Goal: Task Accomplishment & Management: Complete application form

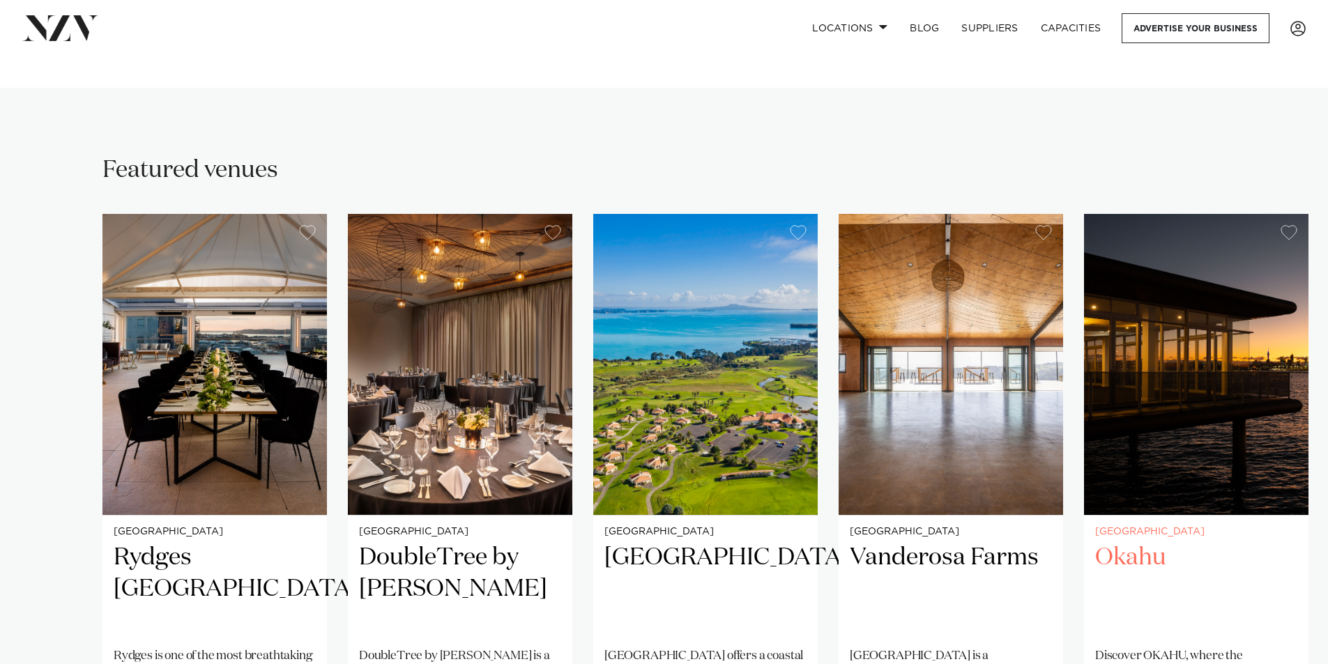
scroll to position [836, 0]
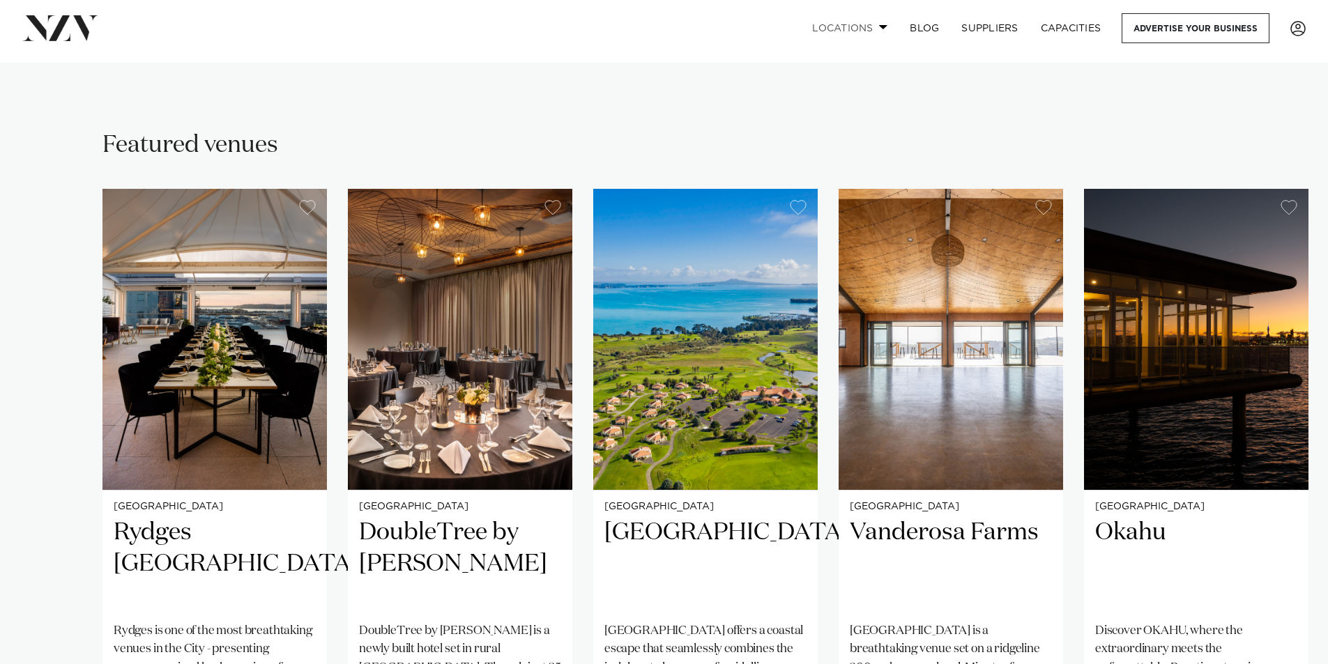
click at [883, 26] on span at bounding box center [883, 26] width 9 height 5
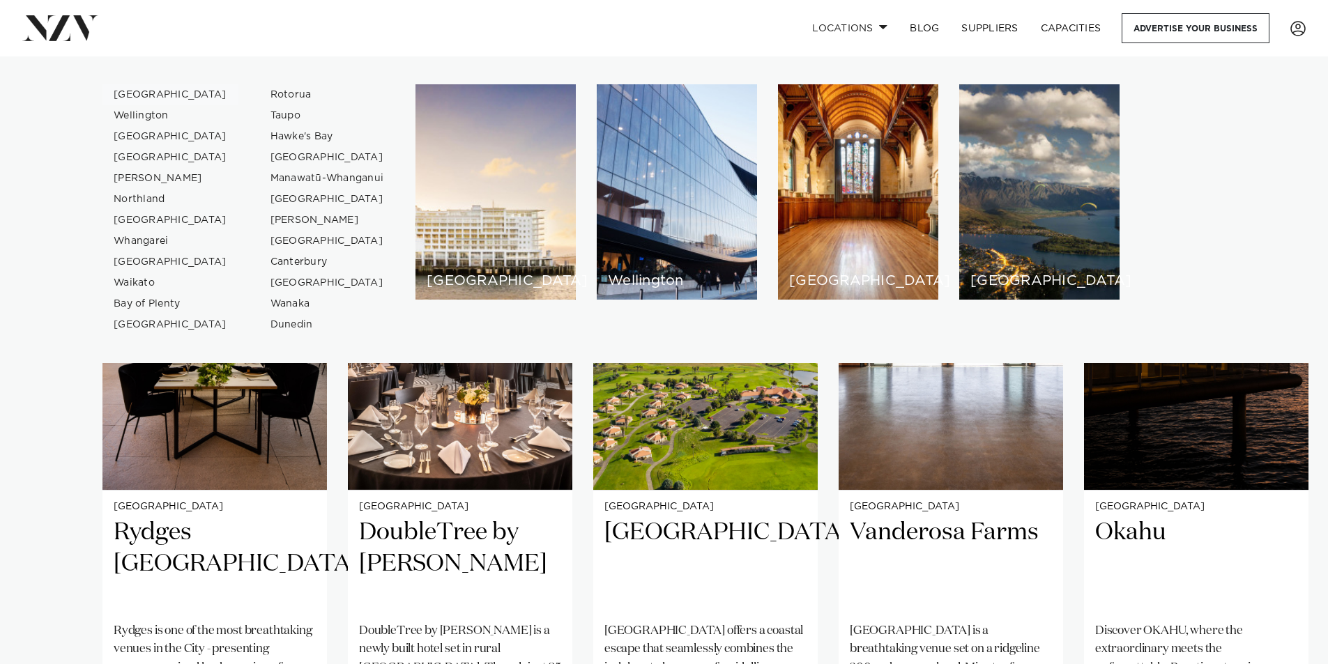
click at [123, 95] on link "[GEOGRAPHIC_DATA]" at bounding box center [170, 94] width 136 height 21
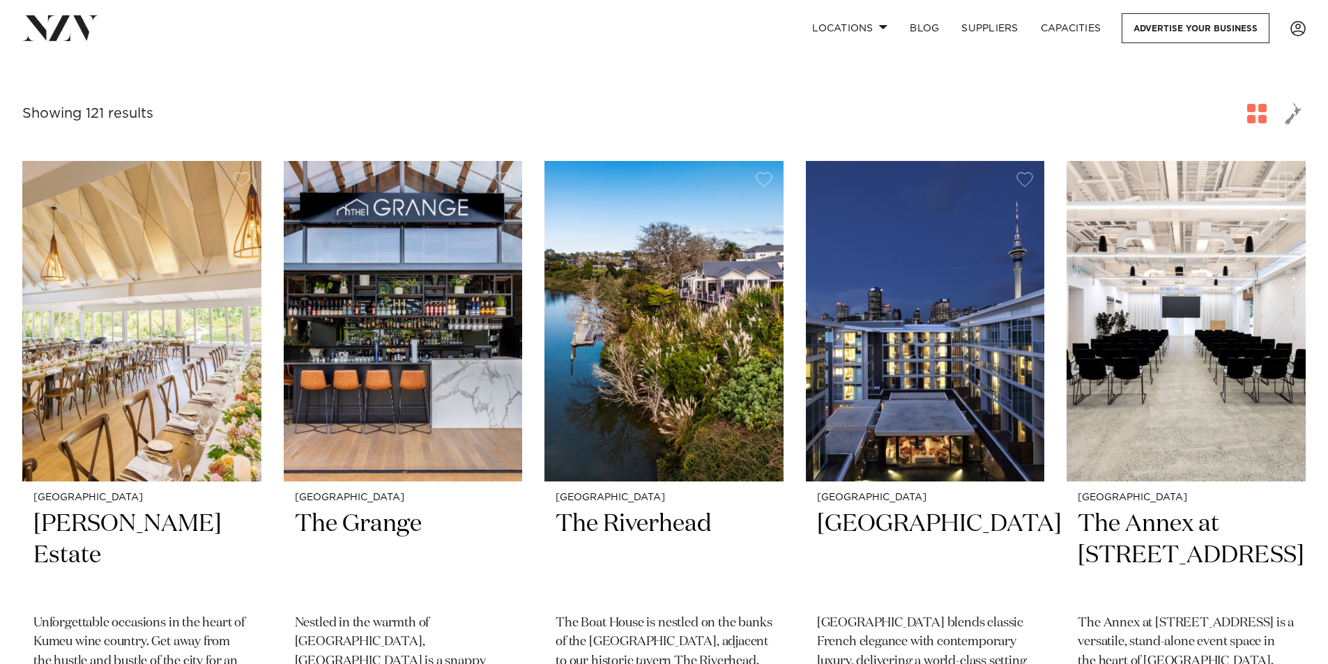
scroll to position [488, 0]
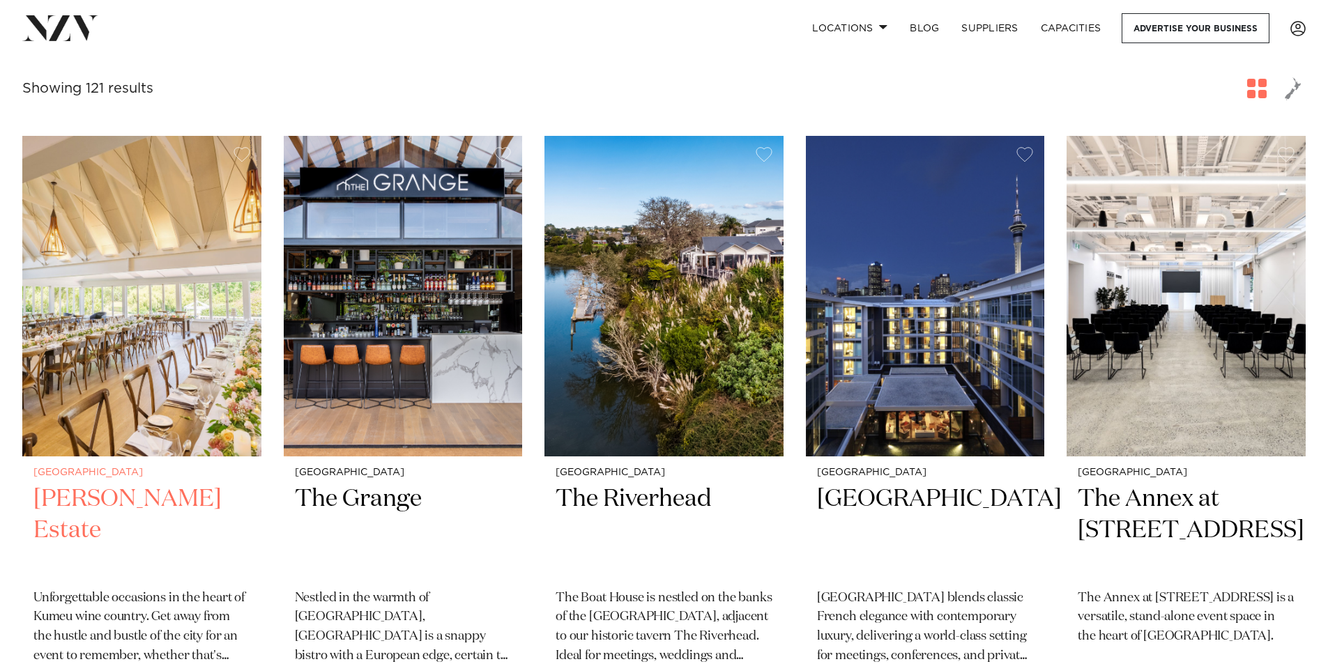
click at [98, 320] on img at bounding box center [141, 296] width 239 height 321
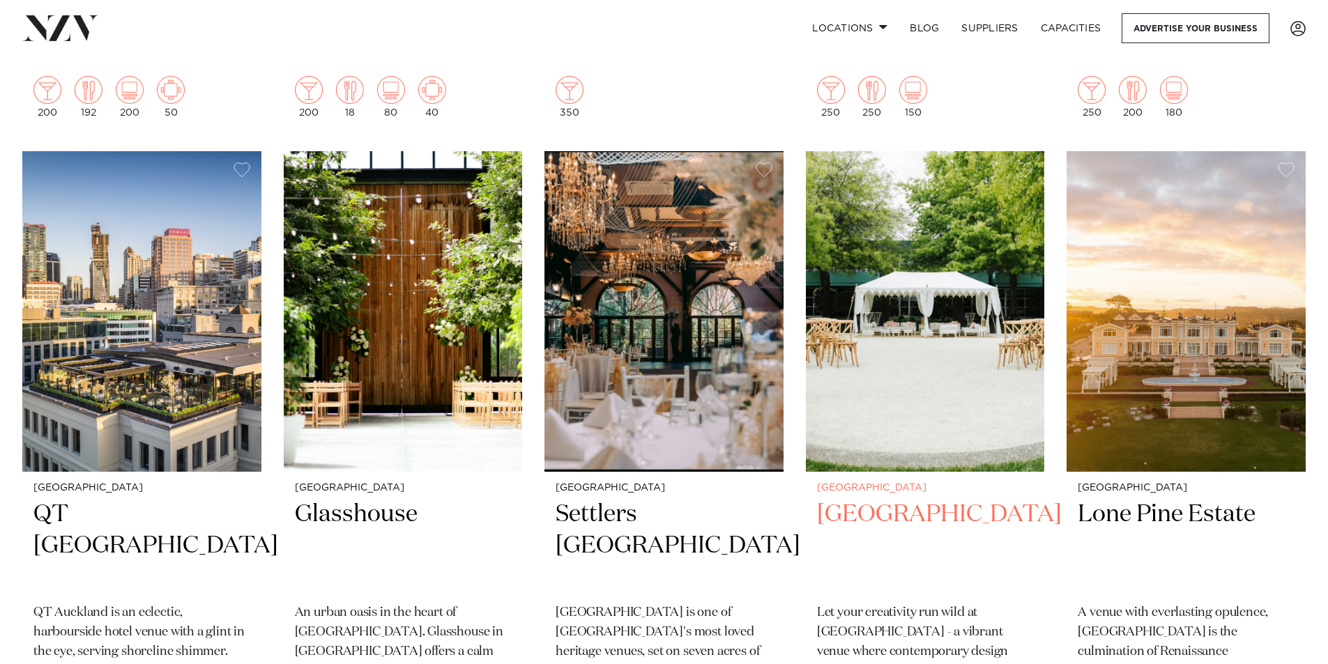
scroll to position [1743, 0]
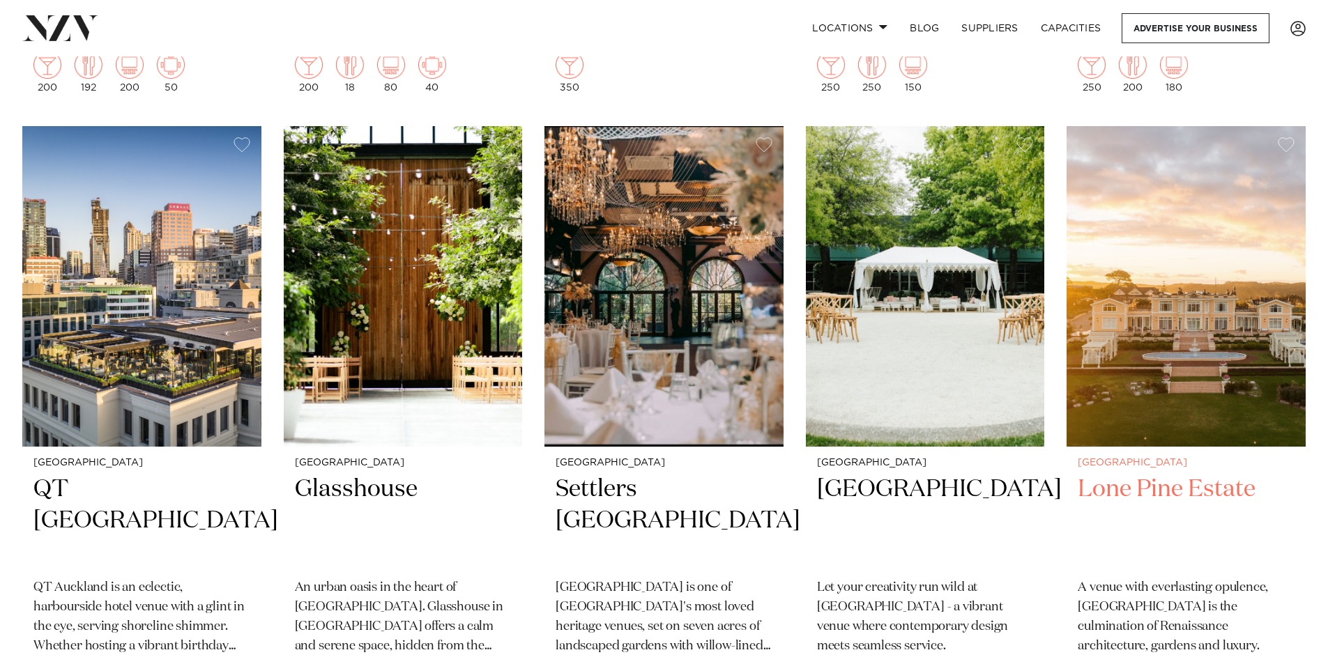
click at [1197, 323] on img at bounding box center [1185, 286] width 239 height 321
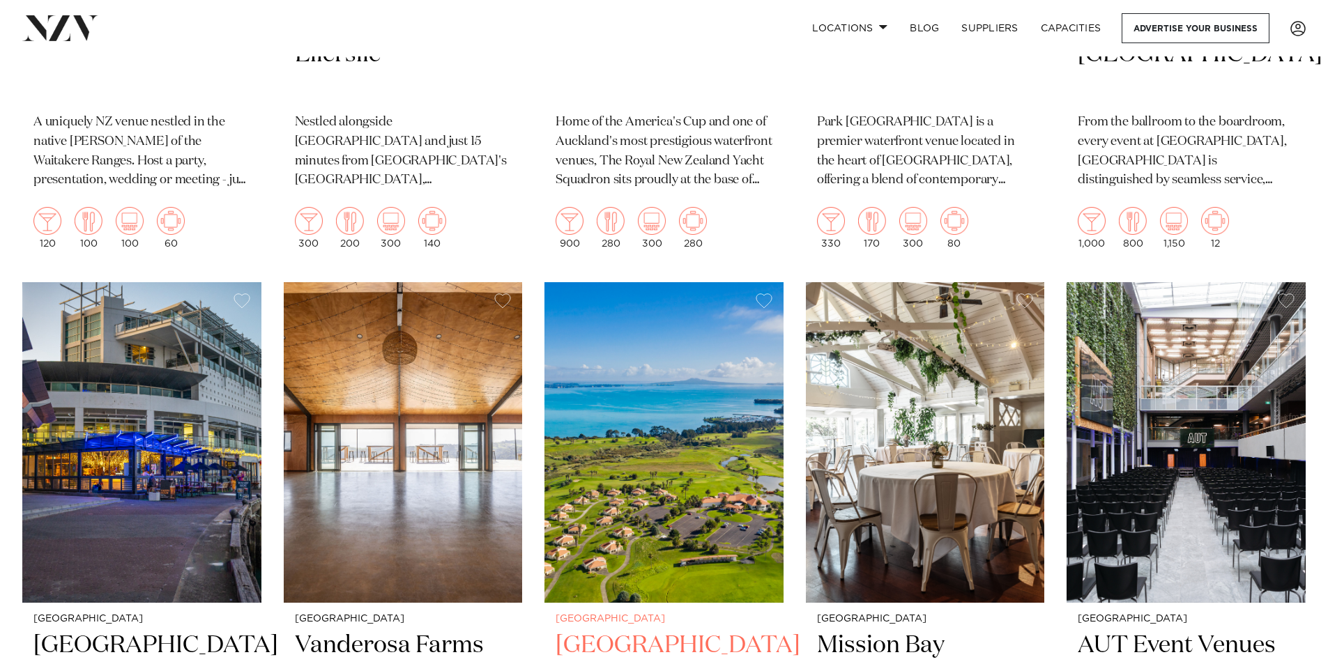
scroll to position [4177, 0]
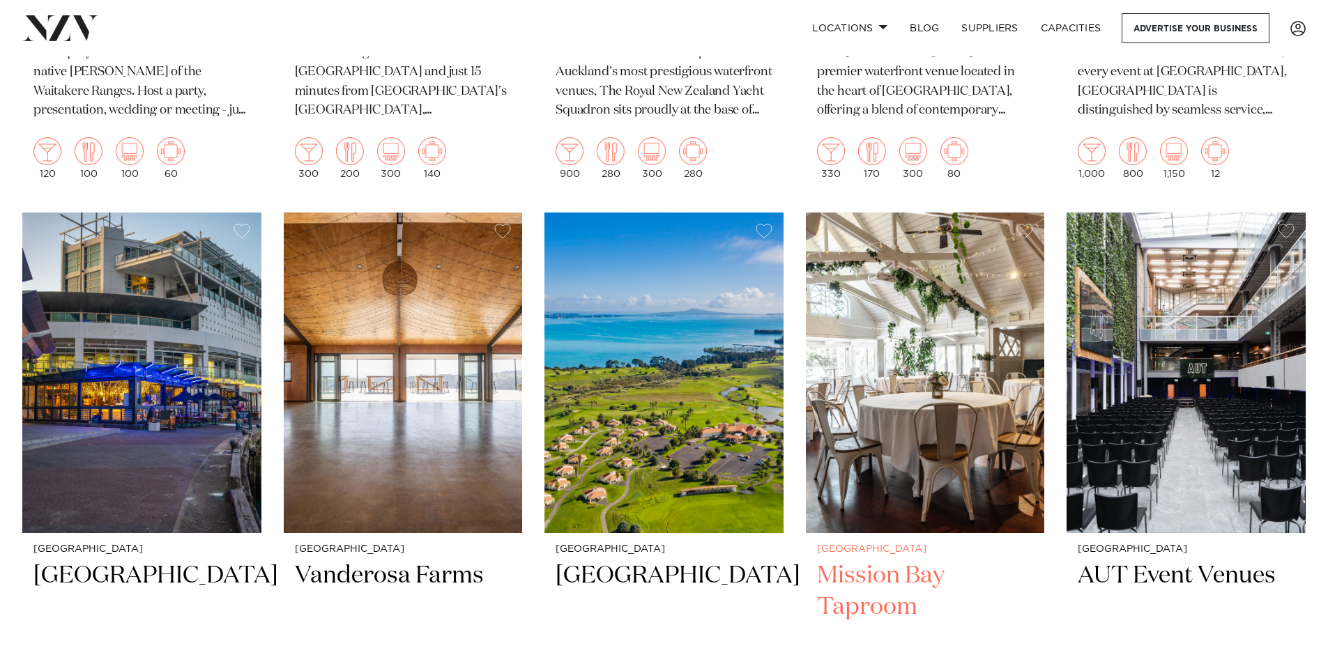
click at [938, 358] on img at bounding box center [925, 373] width 239 height 321
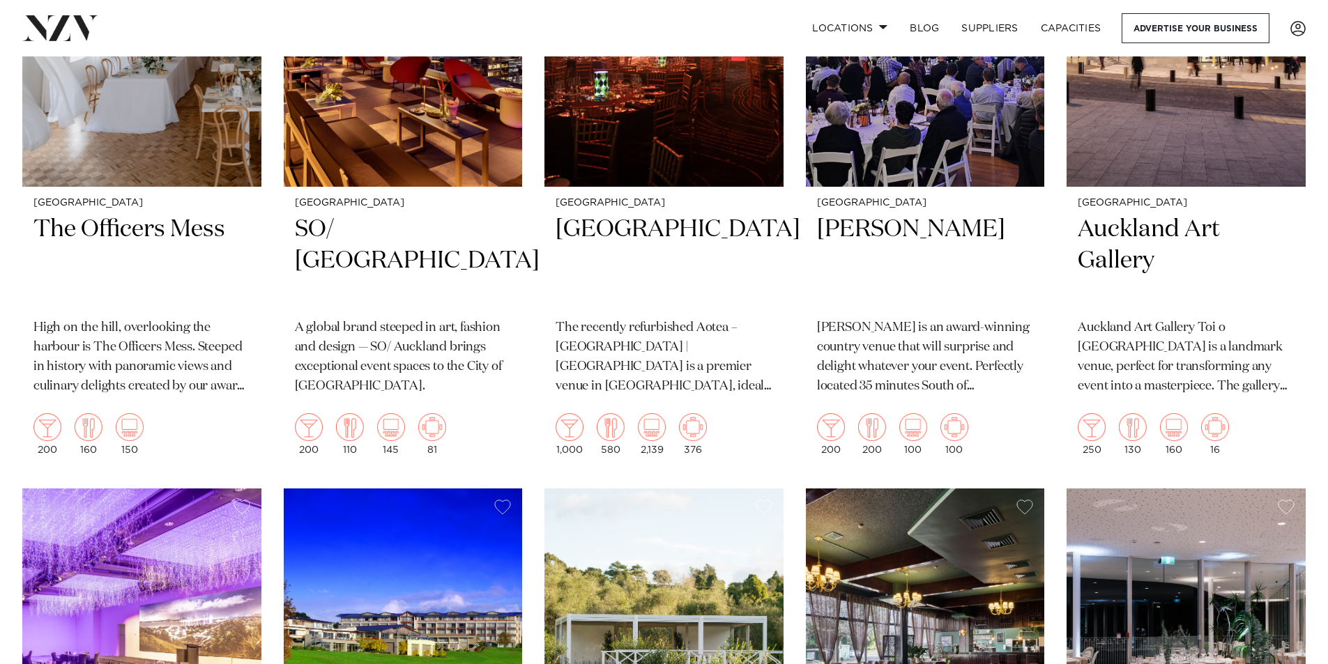
scroll to position [6669, 0]
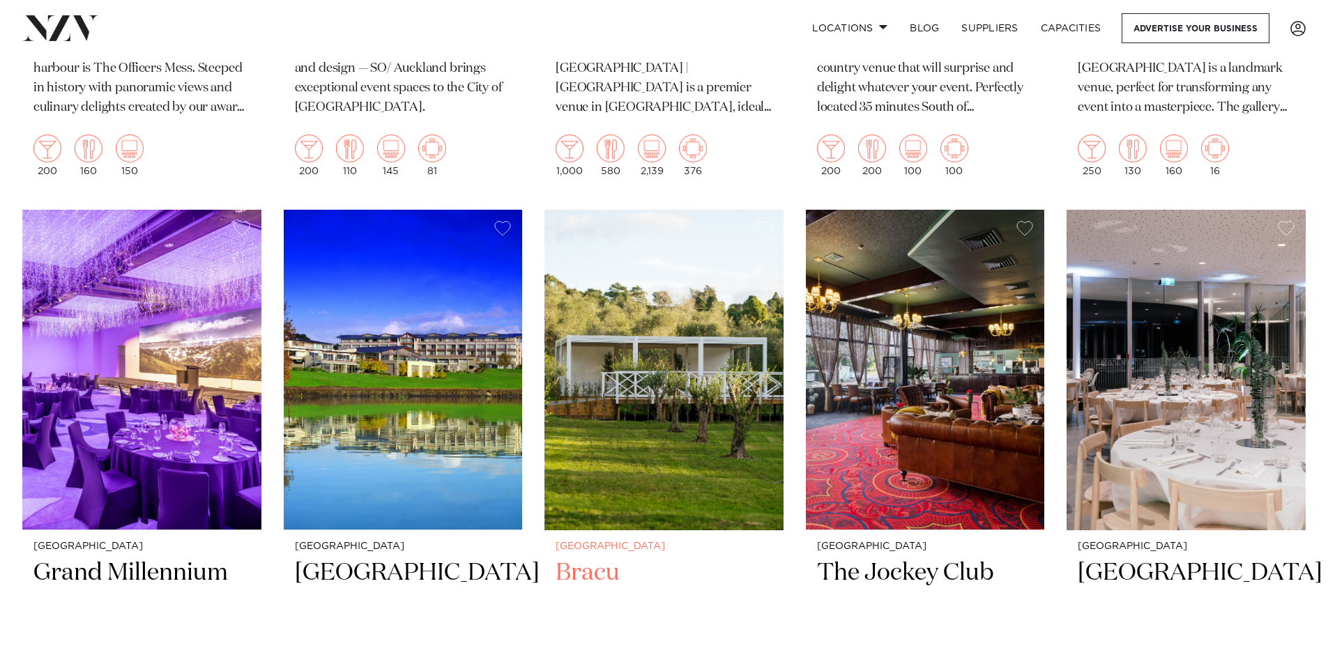
click at [665, 354] on img at bounding box center [663, 370] width 239 height 321
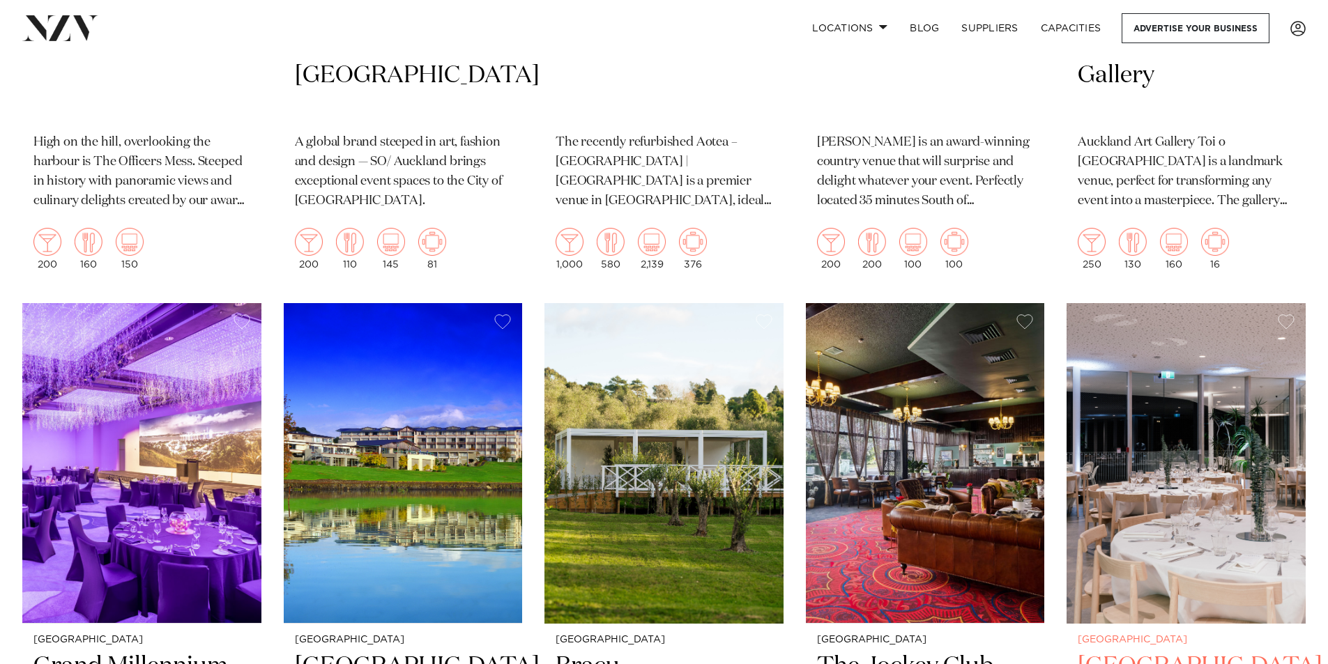
scroll to position [6641, 0]
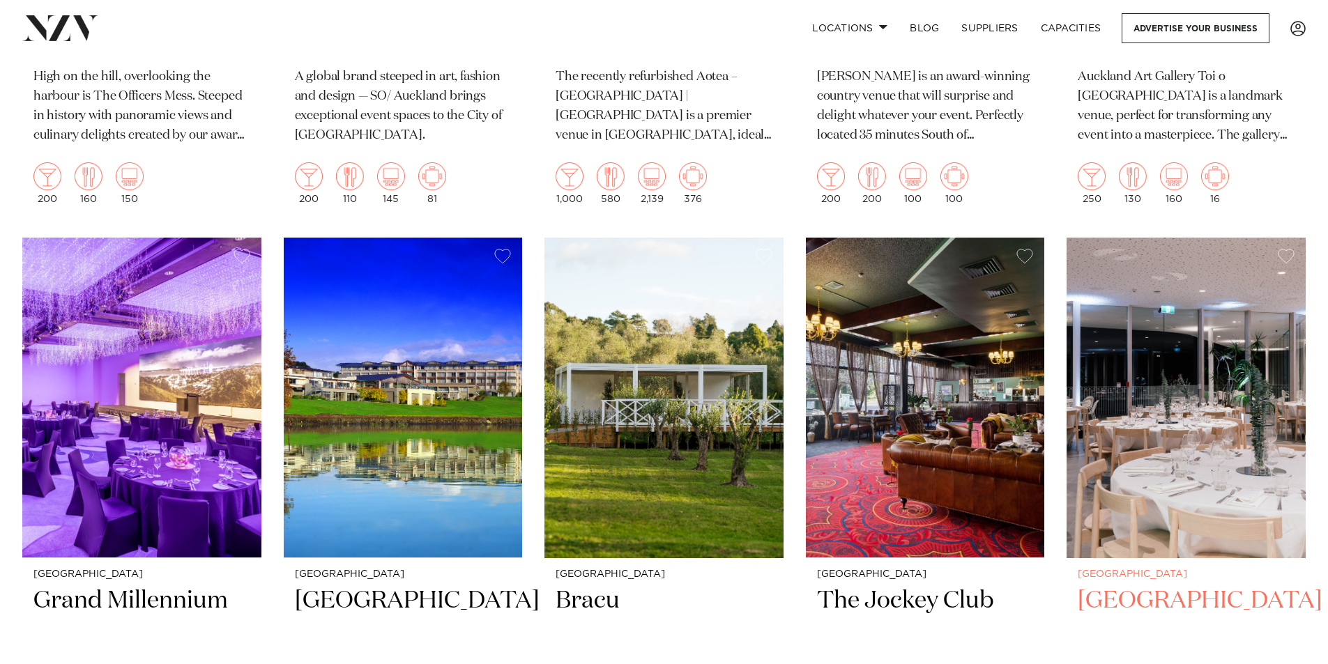
click at [1163, 339] on img at bounding box center [1185, 398] width 239 height 321
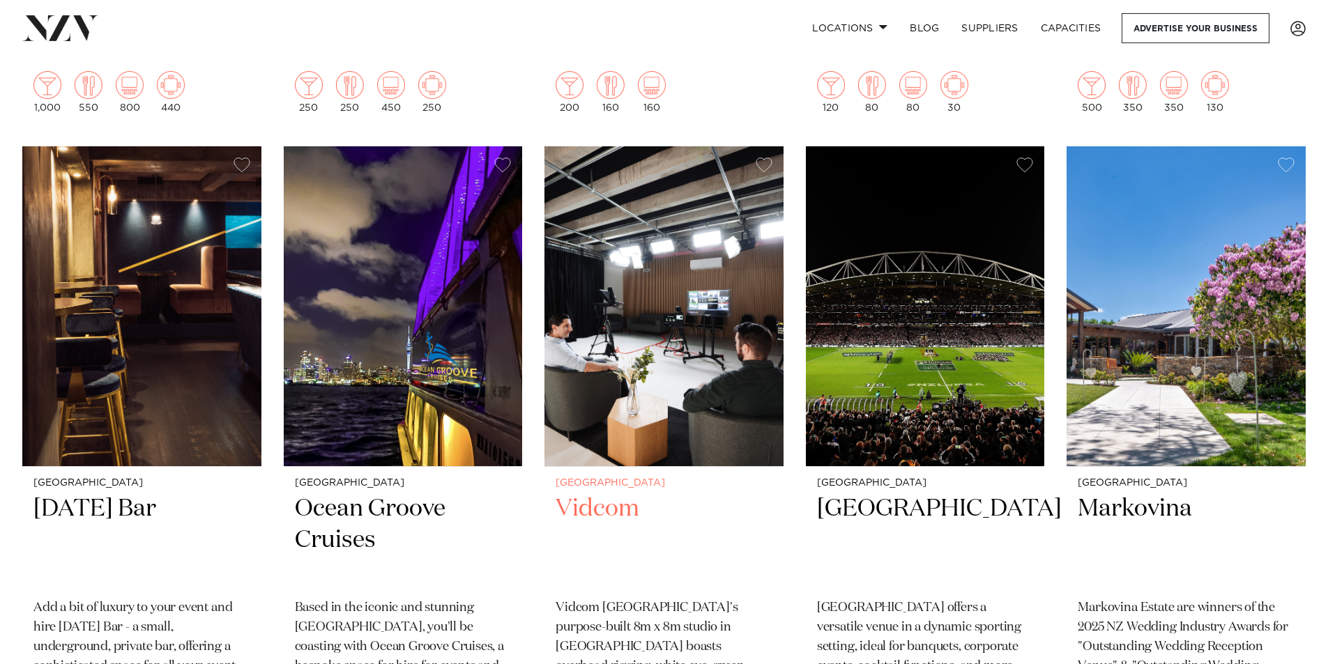
scroll to position [7380, 0]
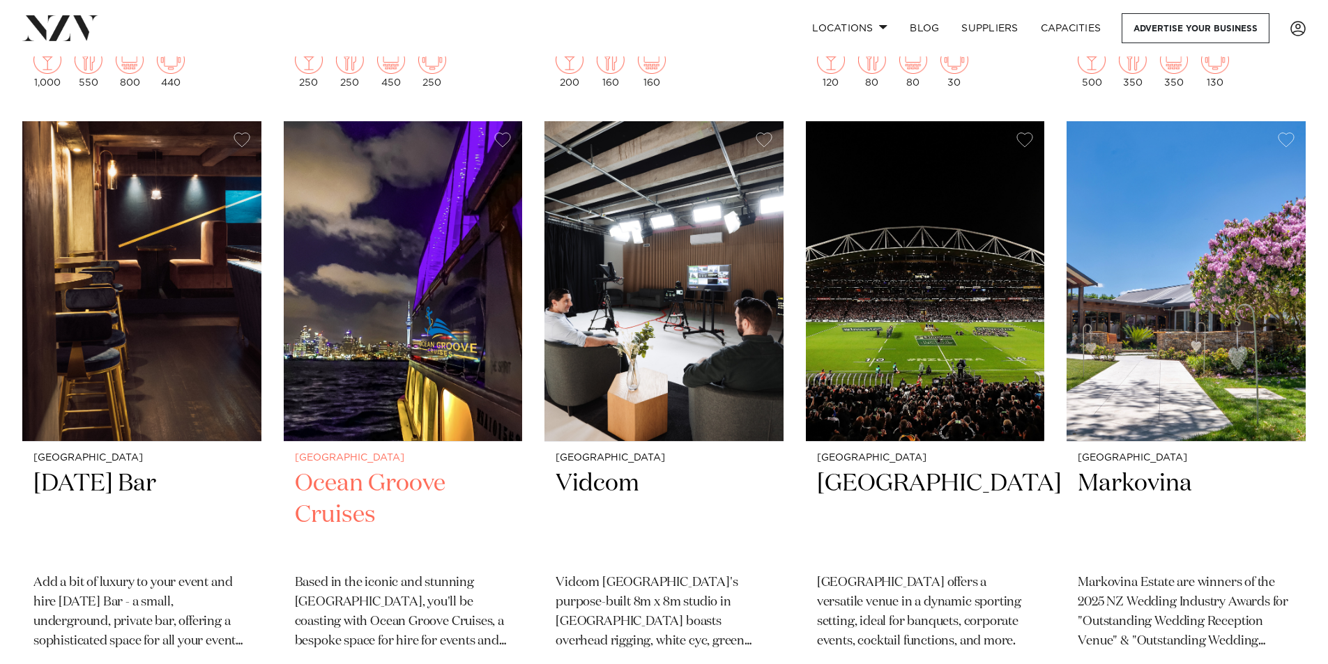
click at [395, 328] on img at bounding box center [403, 281] width 239 height 321
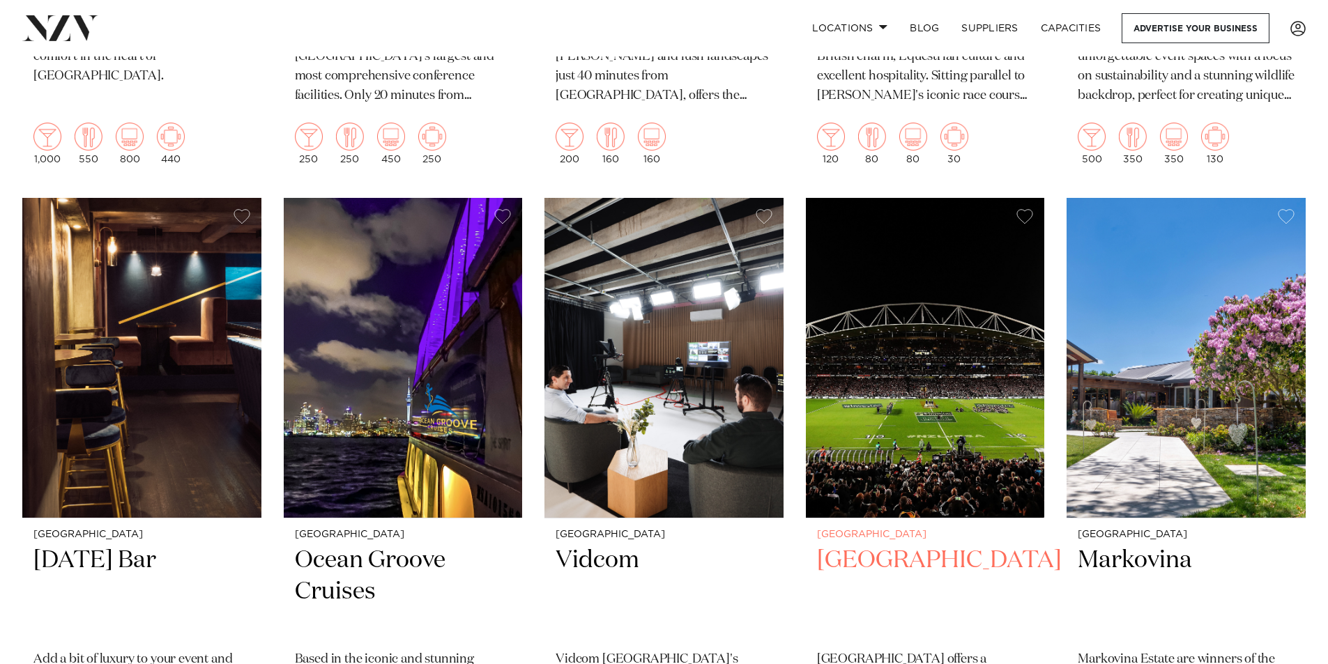
scroll to position [7280, 0]
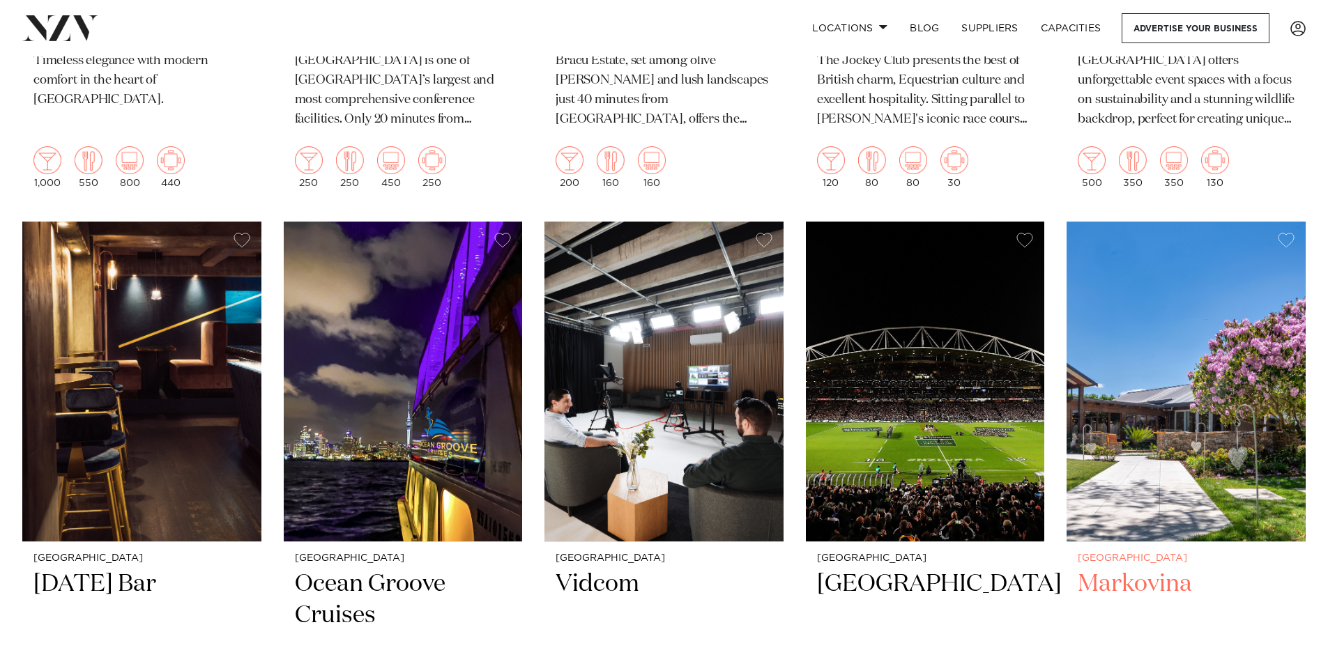
click at [1170, 382] on img at bounding box center [1185, 382] width 239 height 321
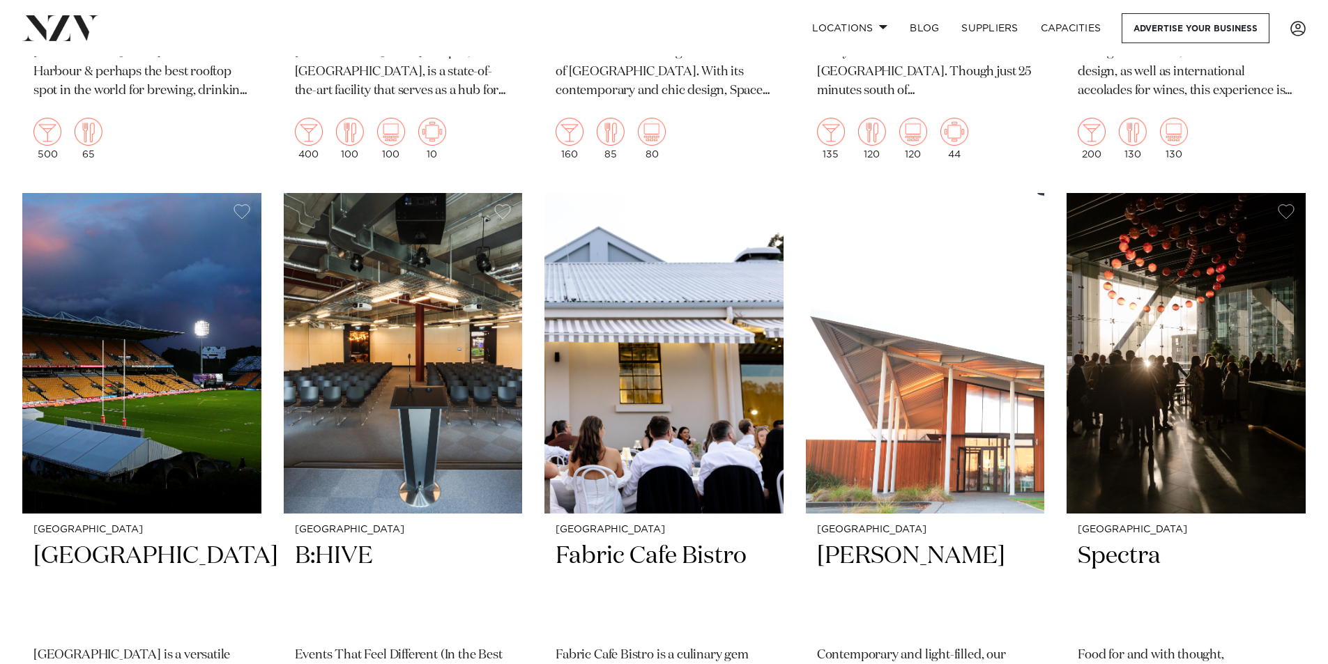
scroll to position [9200, 0]
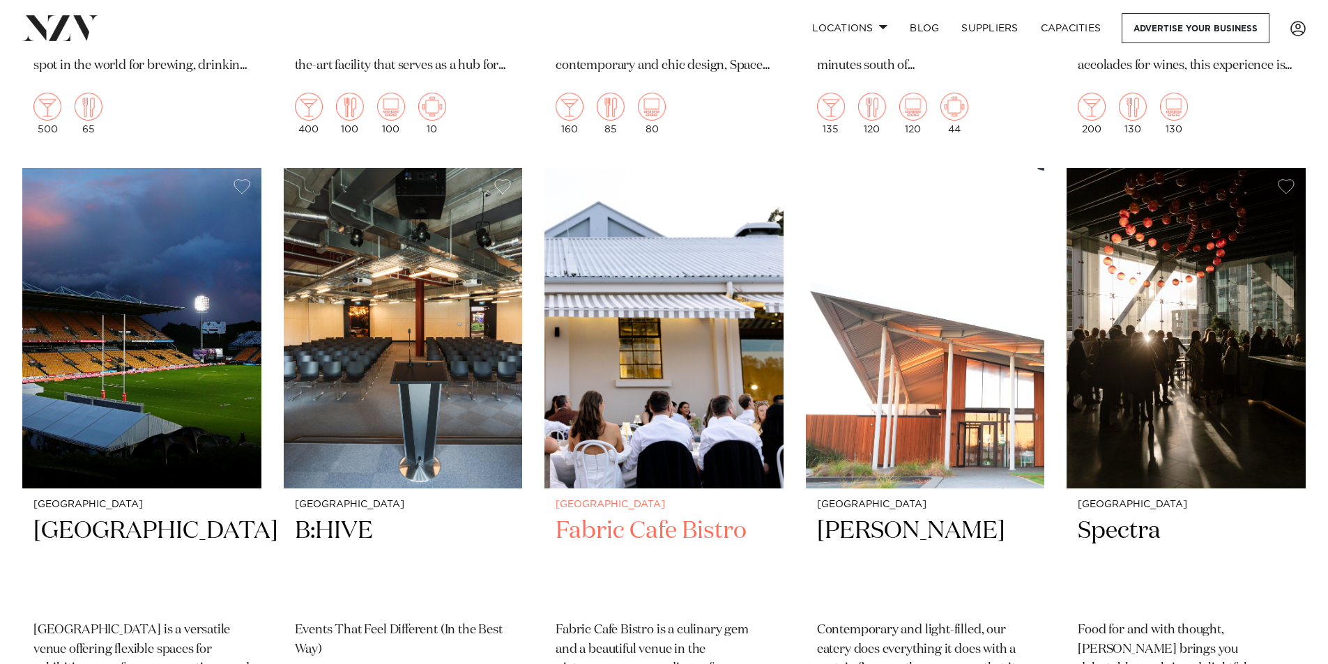
click at [662, 337] on img at bounding box center [663, 328] width 239 height 321
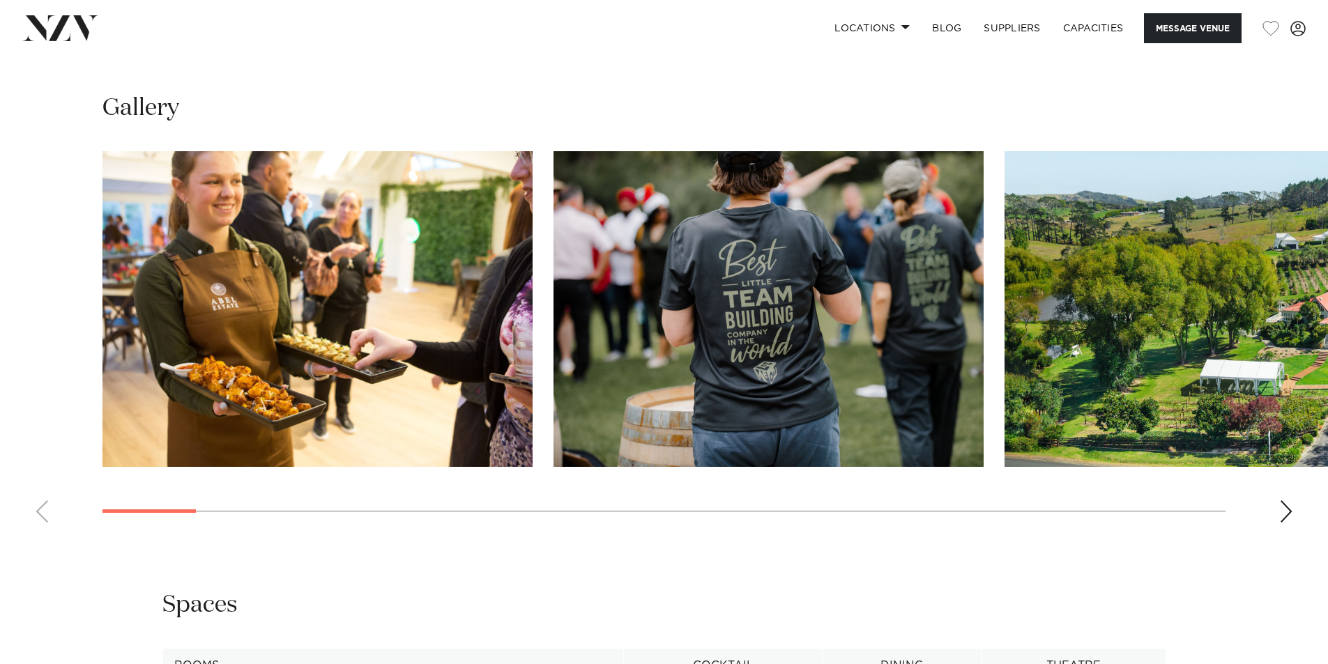
scroll to position [1324, 0]
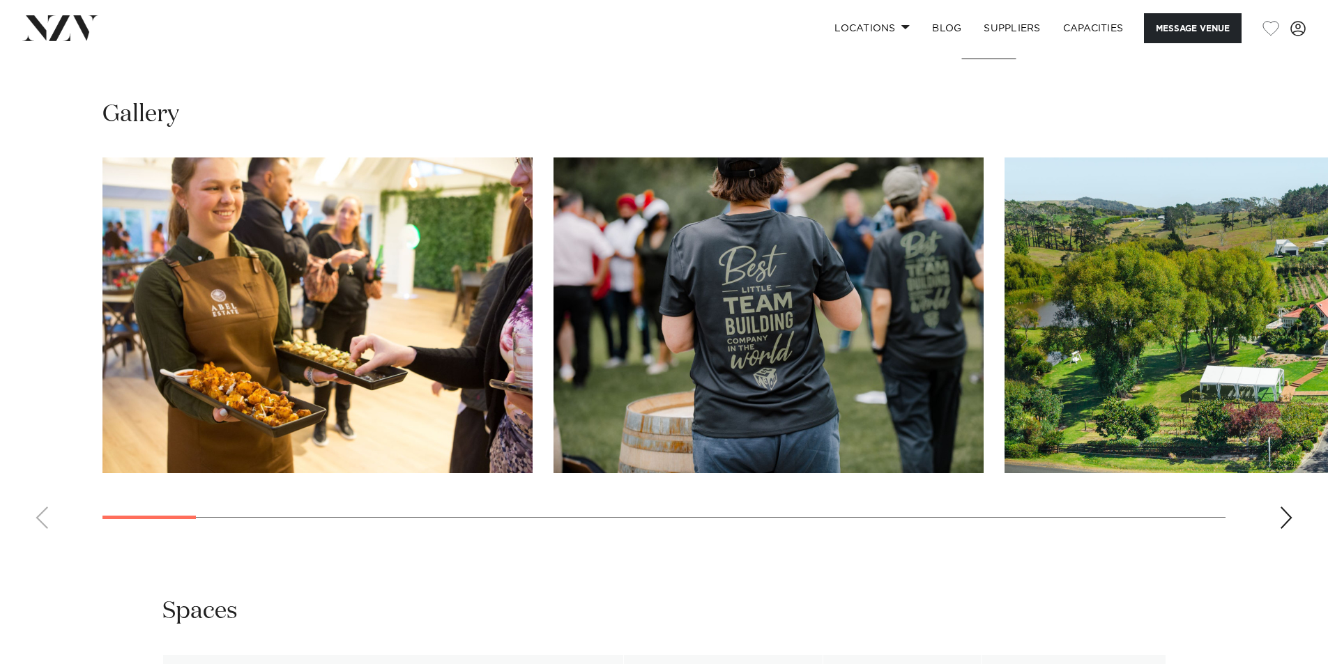
click at [1280, 514] on div "Next slide" at bounding box center [1286, 518] width 14 height 22
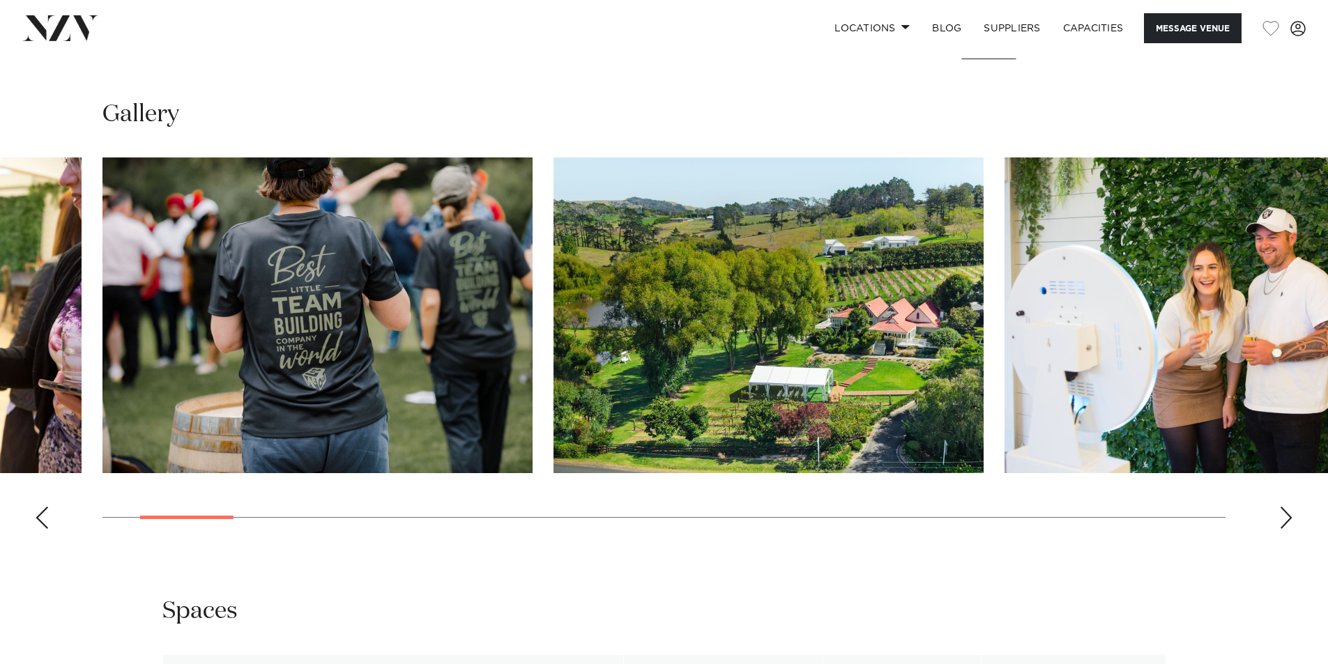
click at [1280, 514] on div "Next slide" at bounding box center [1286, 518] width 14 height 22
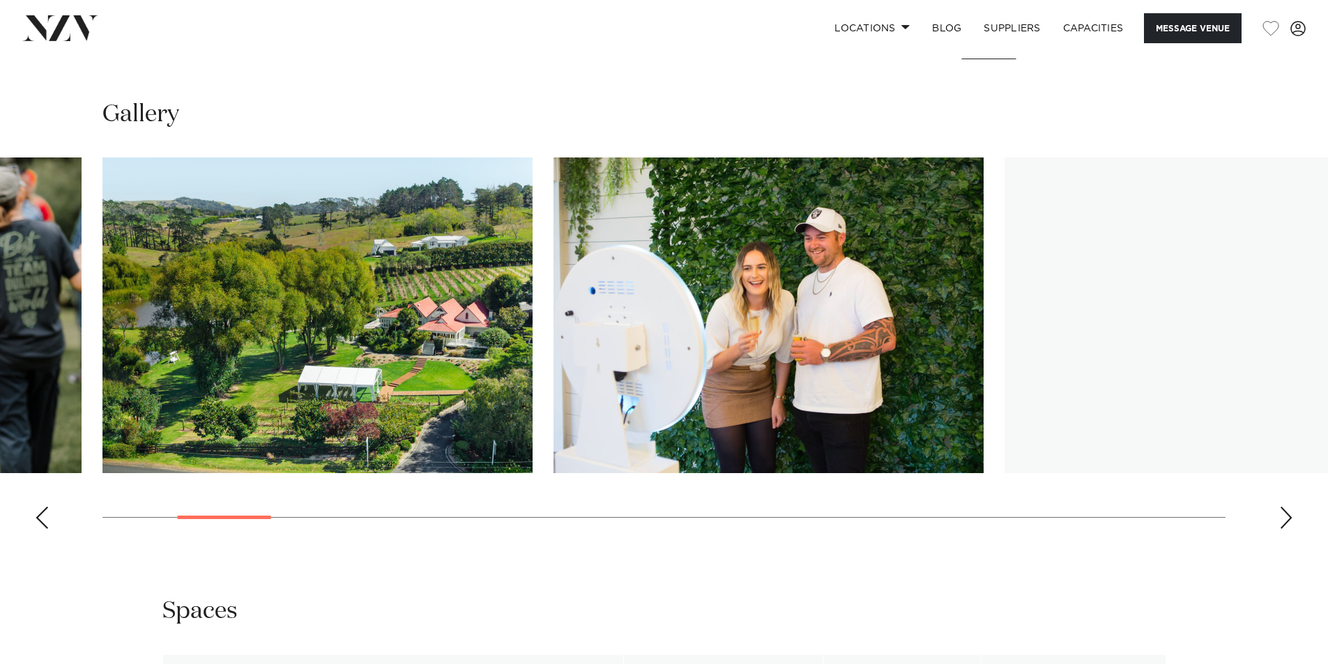
click at [1280, 514] on div "Next slide" at bounding box center [1286, 518] width 14 height 22
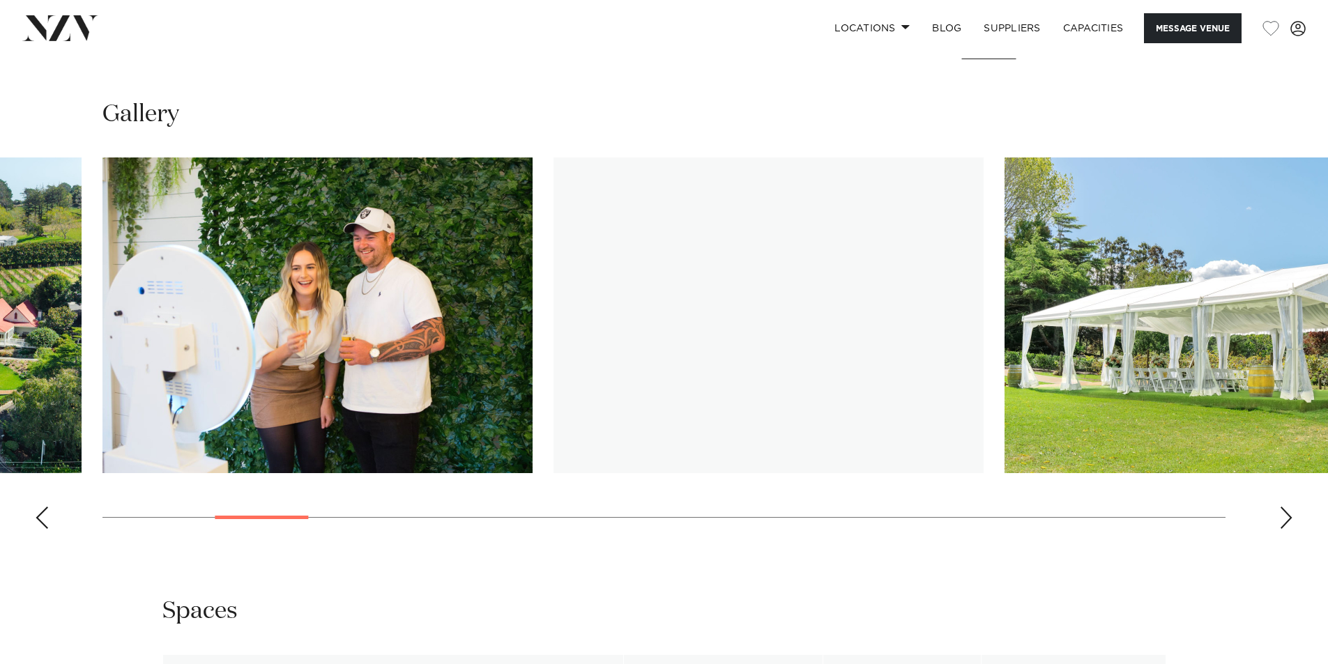
click at [1280, 514] on div "Next slide" at bounding box center [1286, 518] width 14 height 22
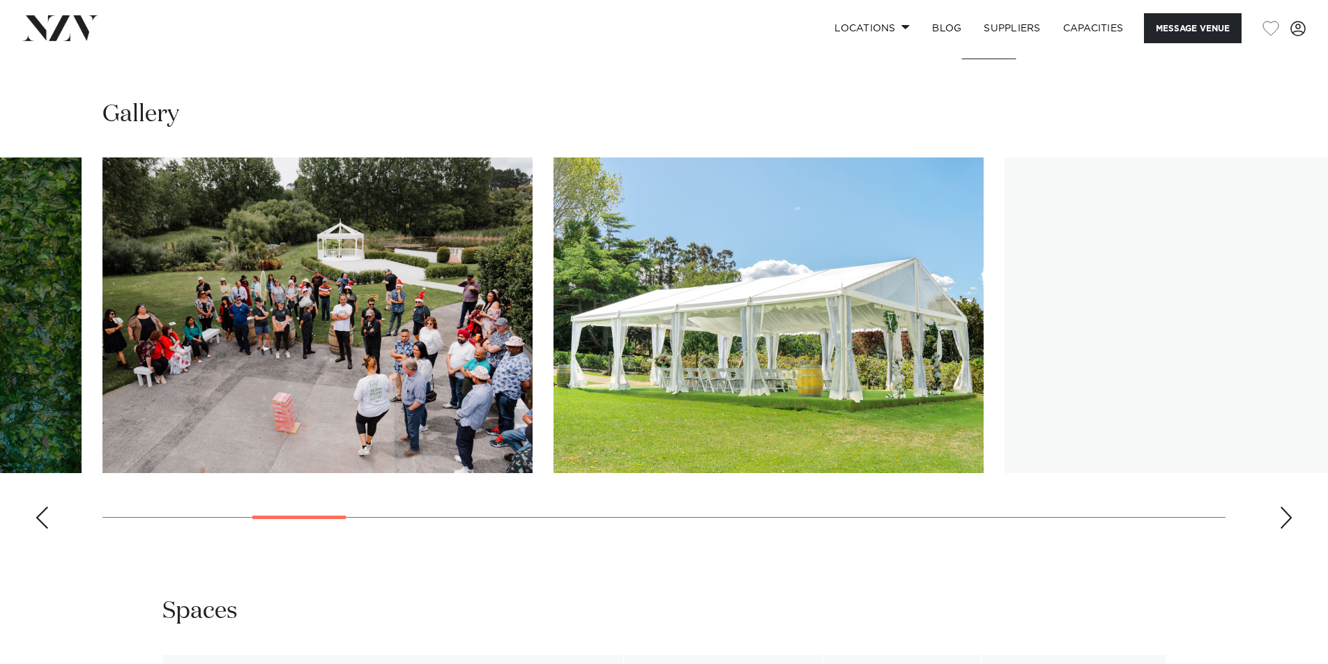
click at [1280, 514] on div "Next slide" at bounding box center [1286, 518] width 14 height 22
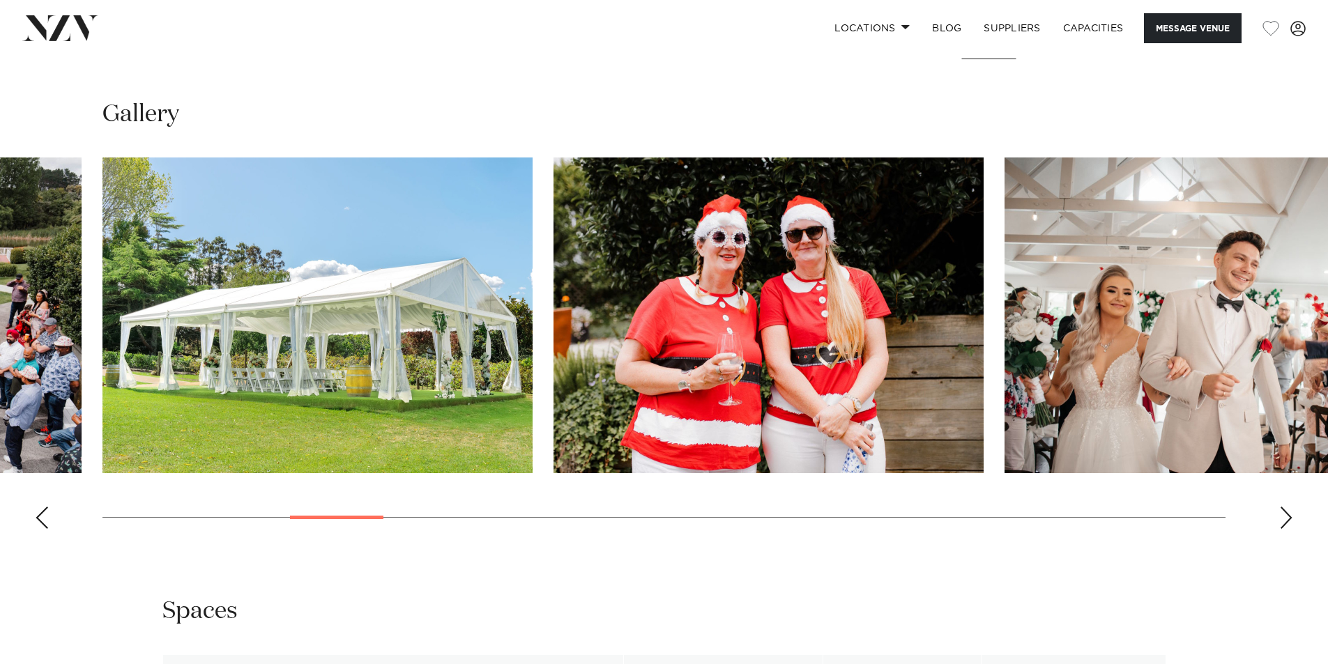
click at [1279, 514] on div "Next slide" at bounding box center [1286, 518] width 14 height 22
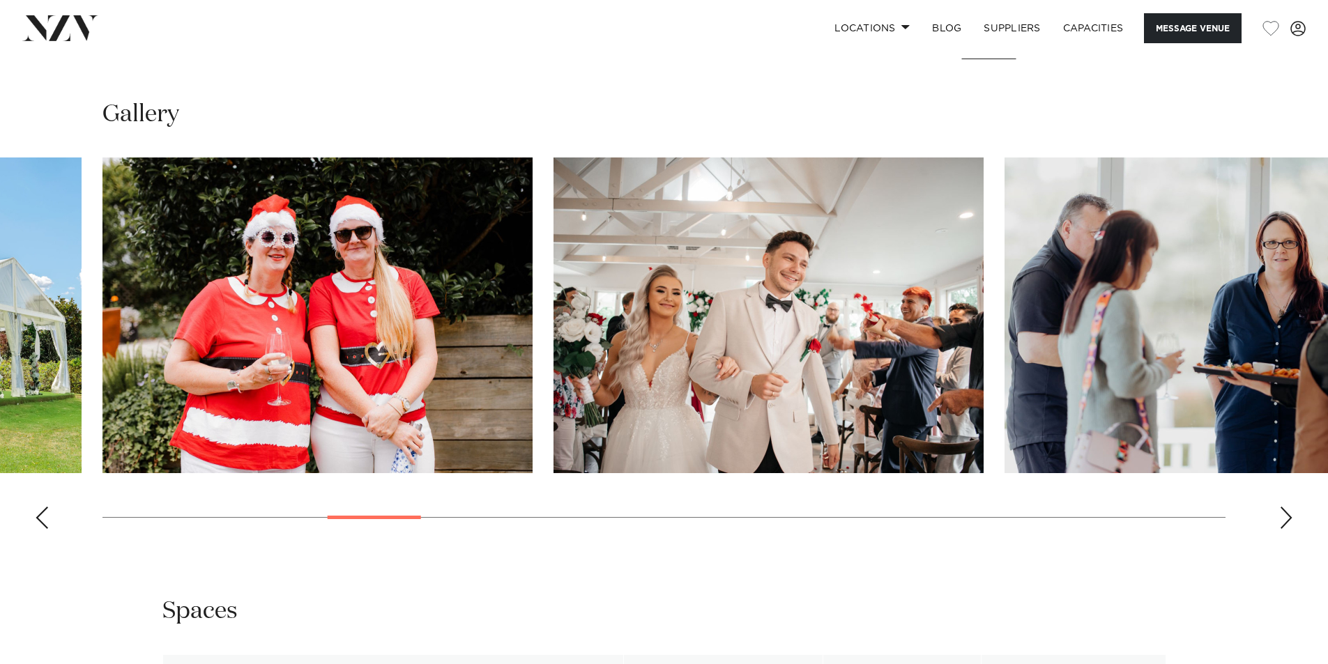
click at [1279, 514] on div "Next slide" at bounding box center [1286, 518] width 14 height 22
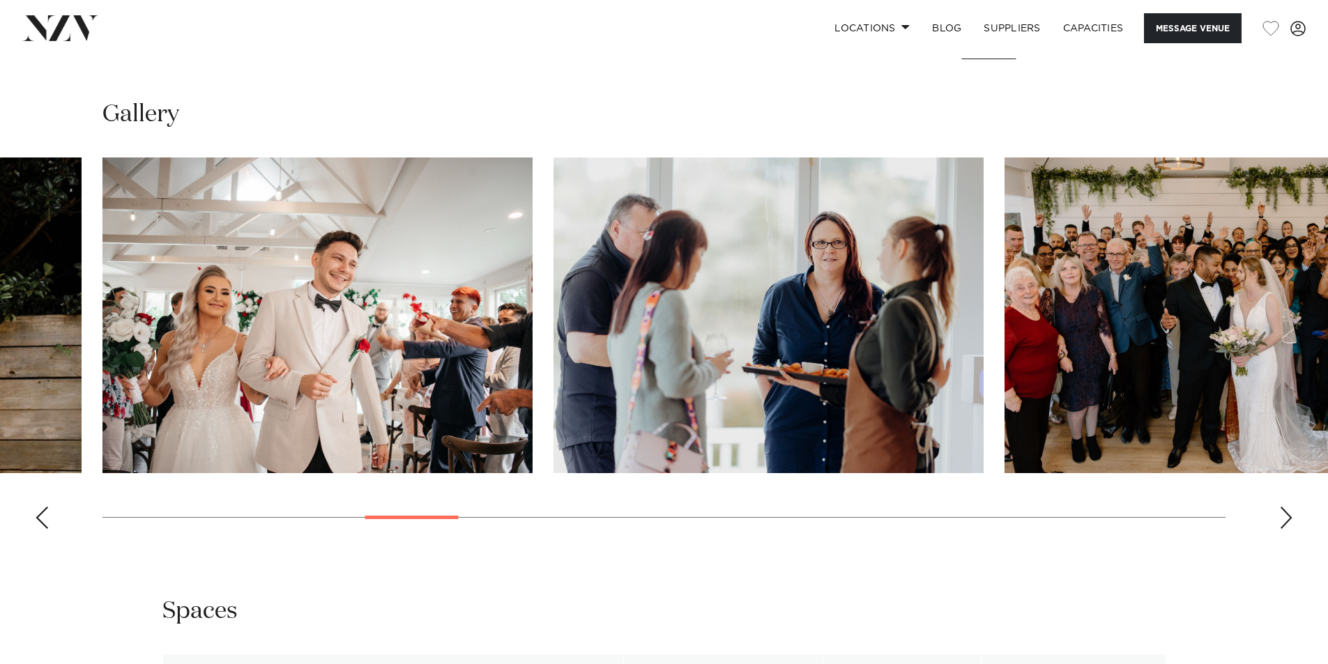
click at [1279, 514] on div "Next slide" at bounding box center [1286, 518] width 14 height 22
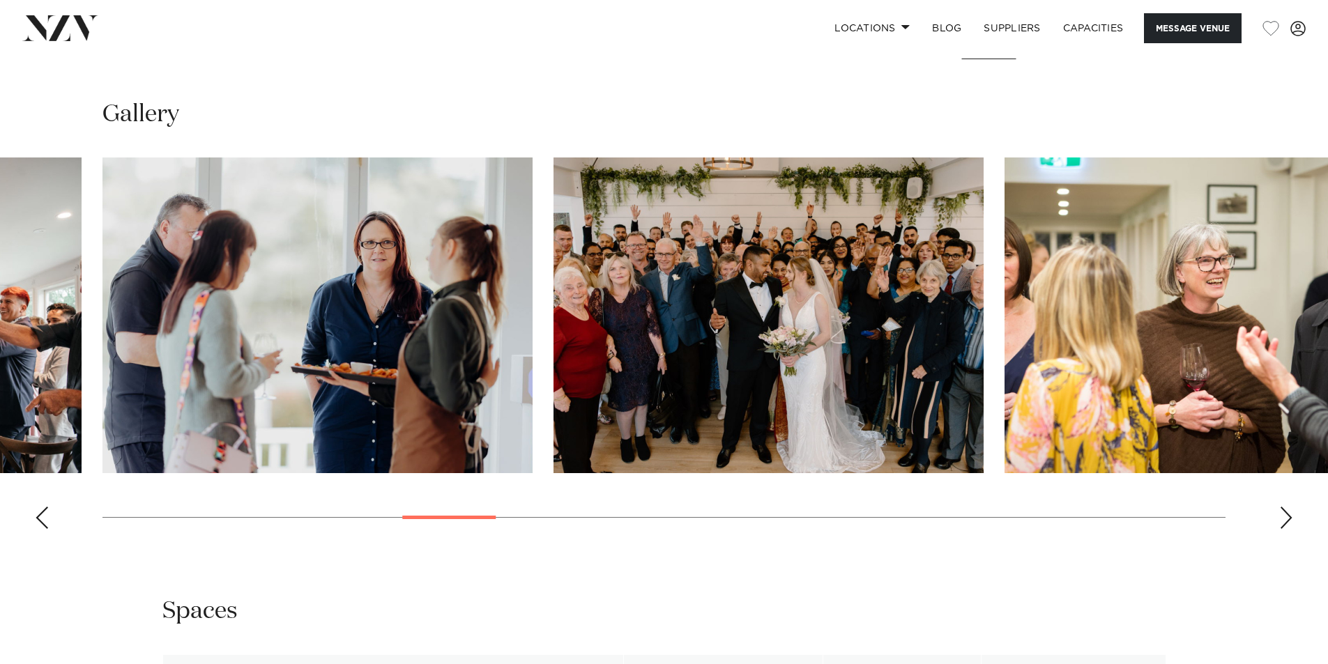
click at [1279, 514] on div "Next slide" at bounding box center [1286, 518] width 14 height 22
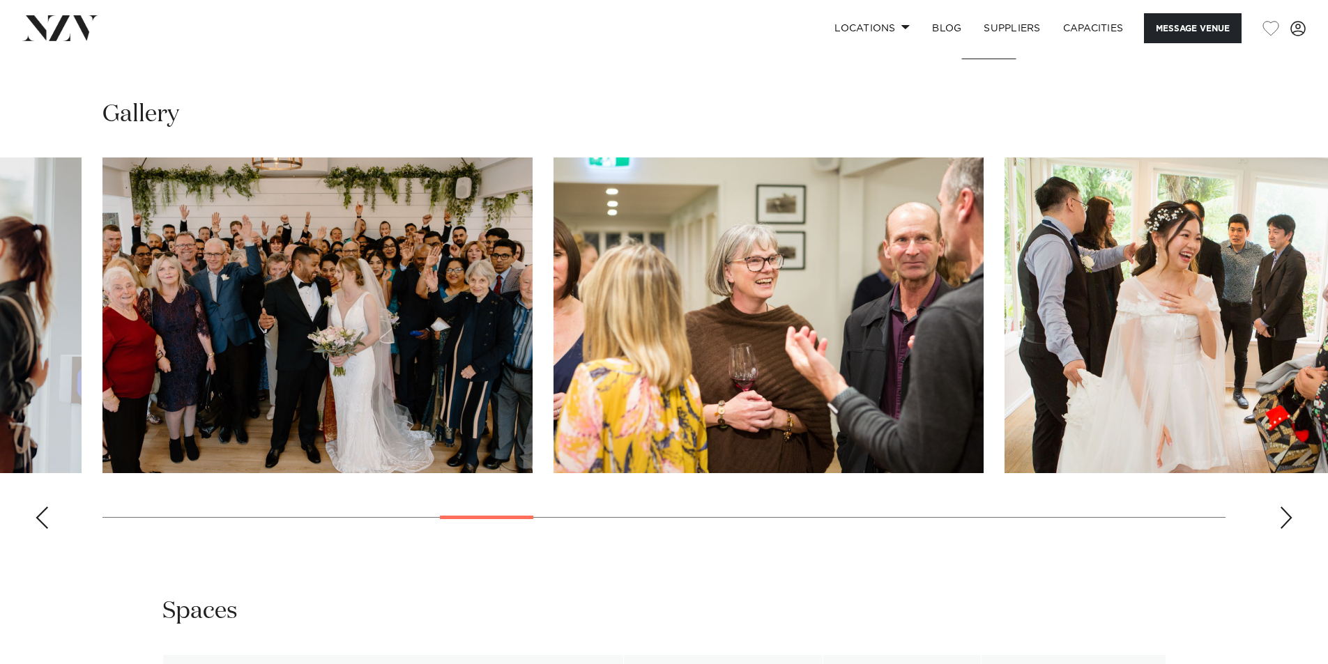
click at [1279, 514] on div "Next slide" at bounding box center [1286, 518] width 14 height 22
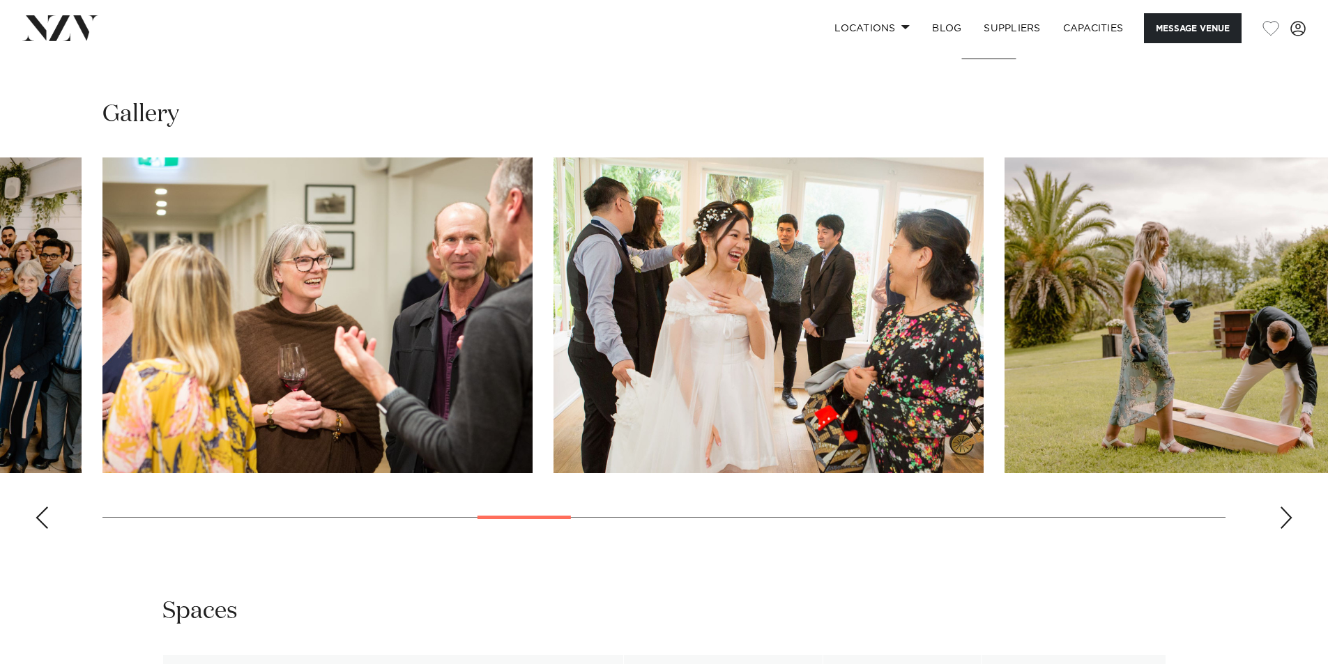
click at [1279, 514] on div "Next slide" at bounding box center [1286, 518] width 14 height 22
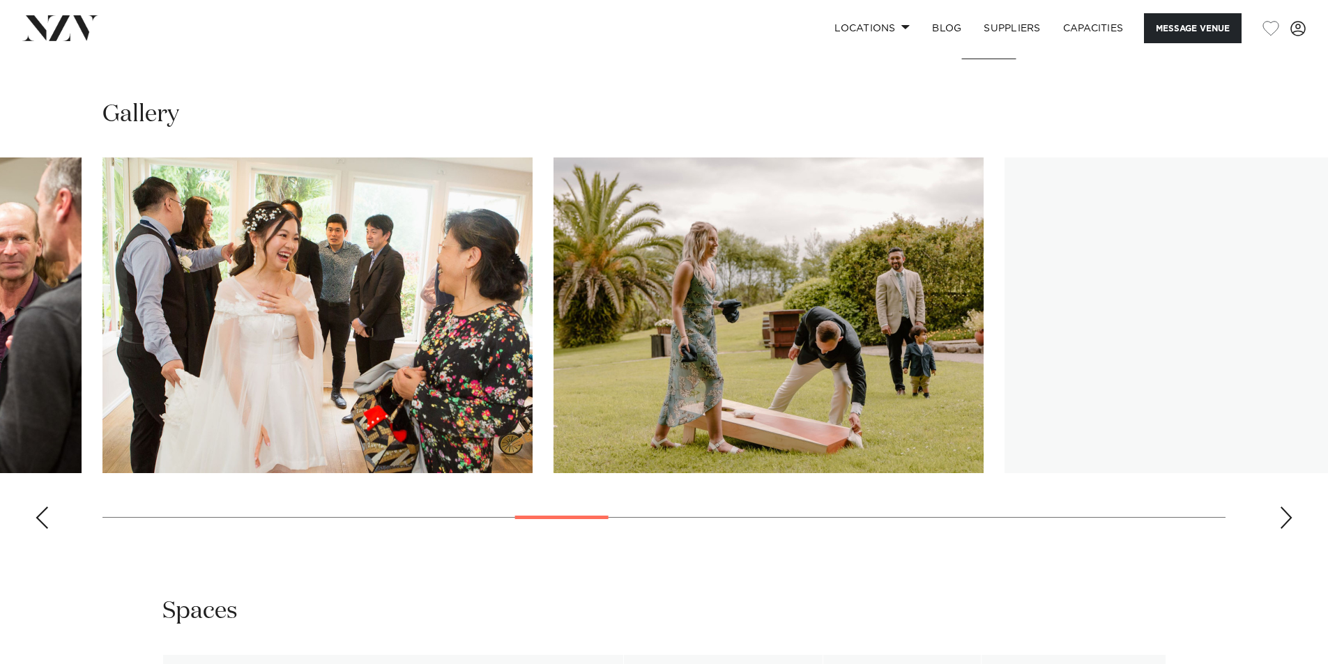
click at [1279, 514] on div "Next slide" at bounding box center [1286, 518] width 14 height 22
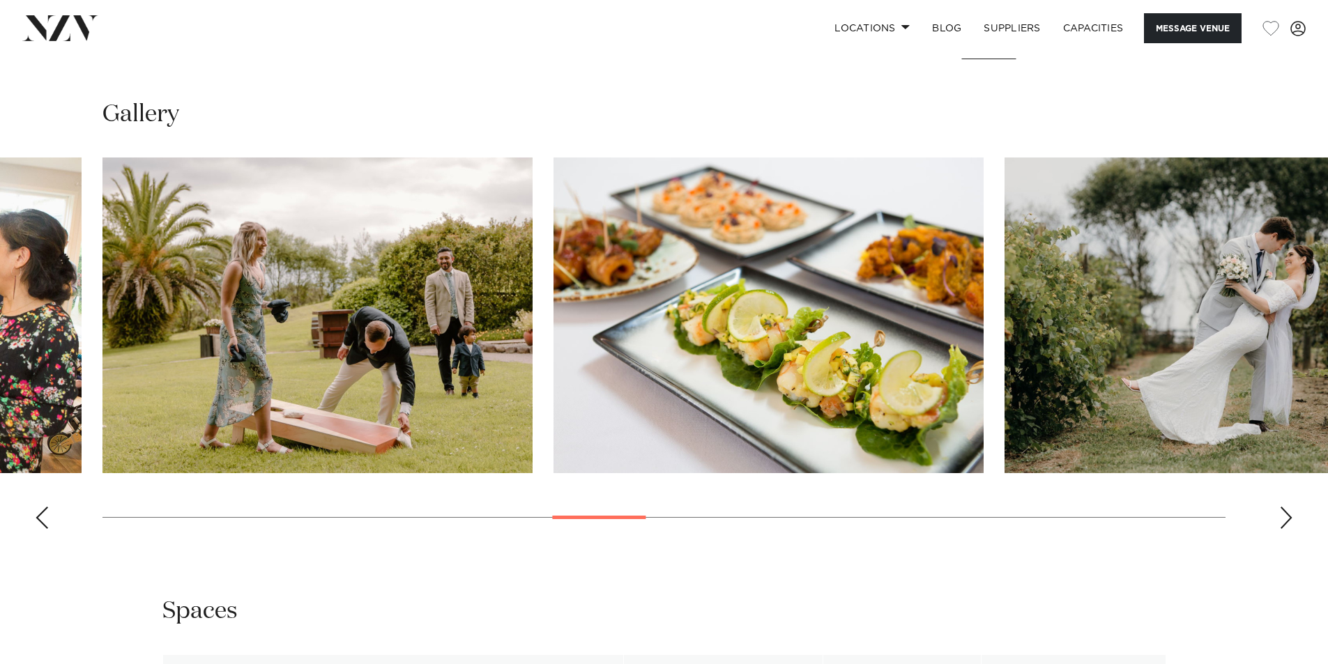
click at [1279, 514] on div "Next slide" at bounding box center [1286, 518] width 14 height 22
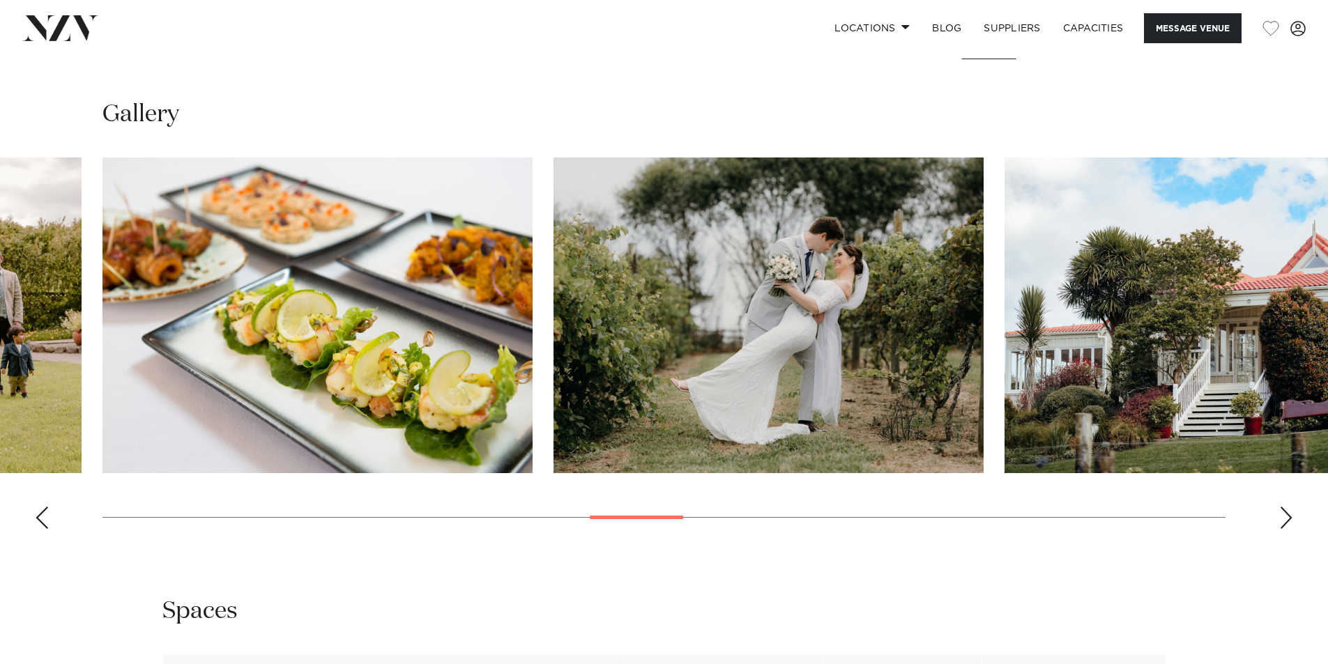
click at [1279, 514] on div "Next slide" at bounding box center [1286, 518] width 14 height 22
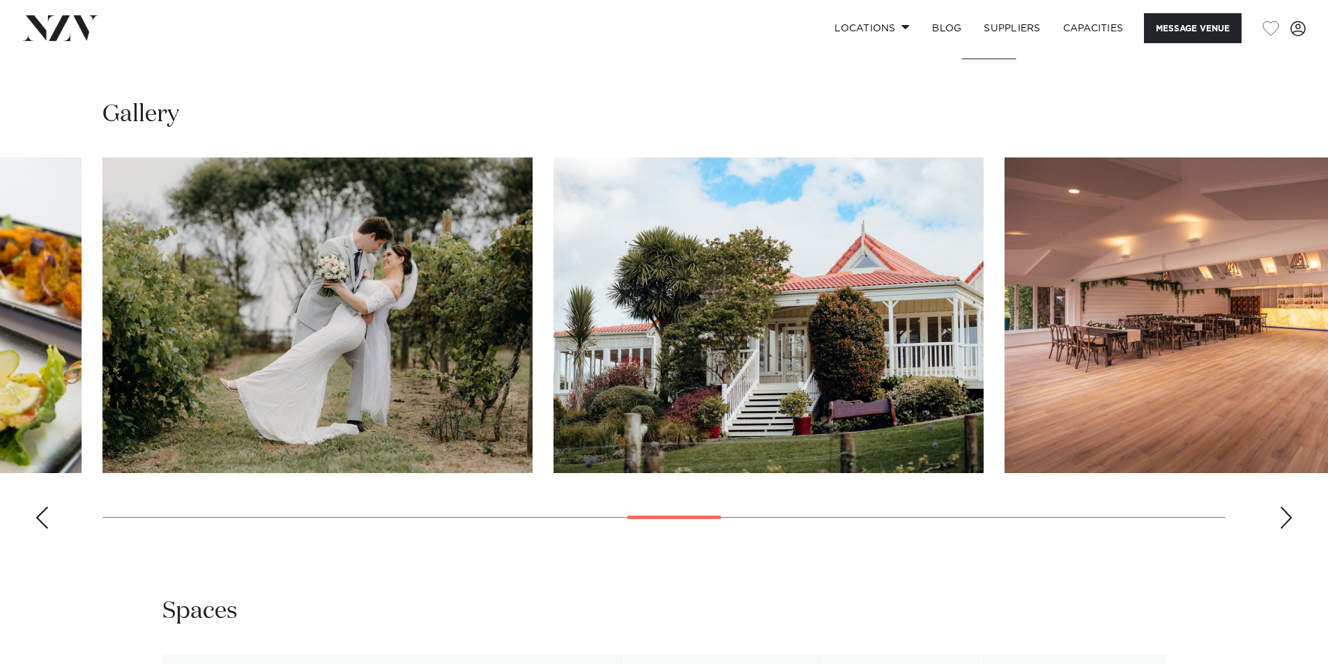
click at [1287, 517] on div "Next slide" at bounding box center [1286, 518] width 14 height 22
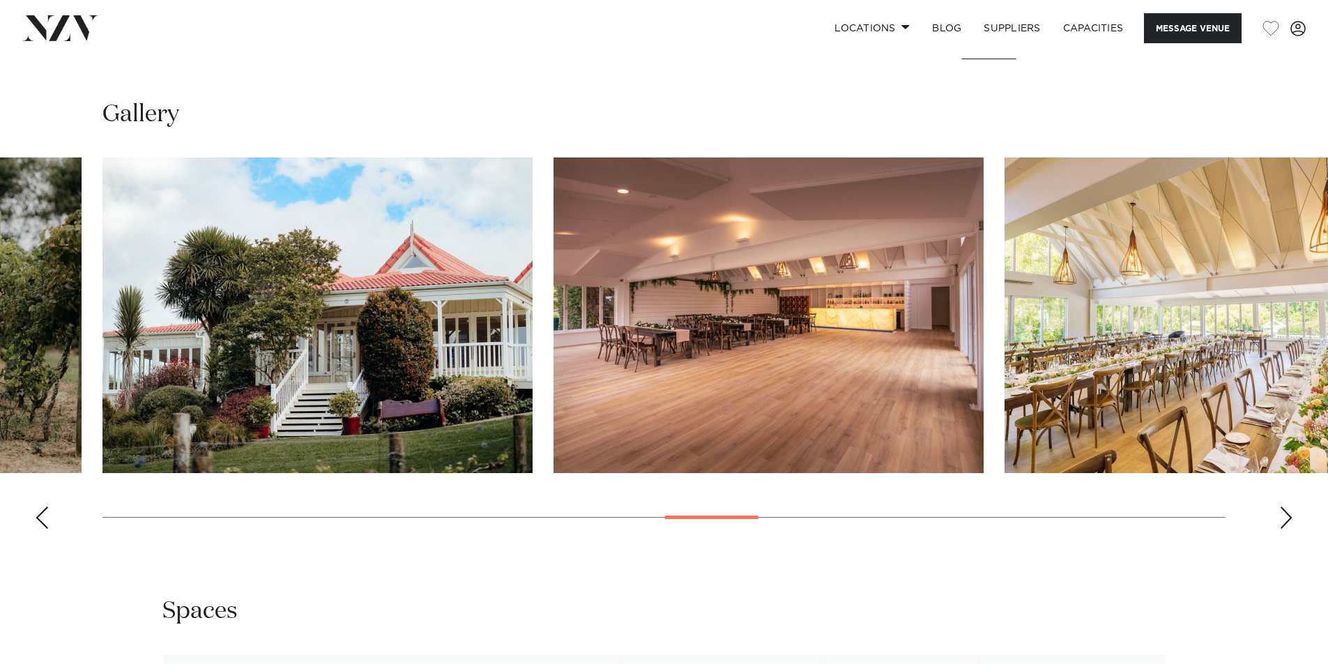
click at [1287, 517] on div "Next slide" at bounding box center [1286, 518] width 14 height 22
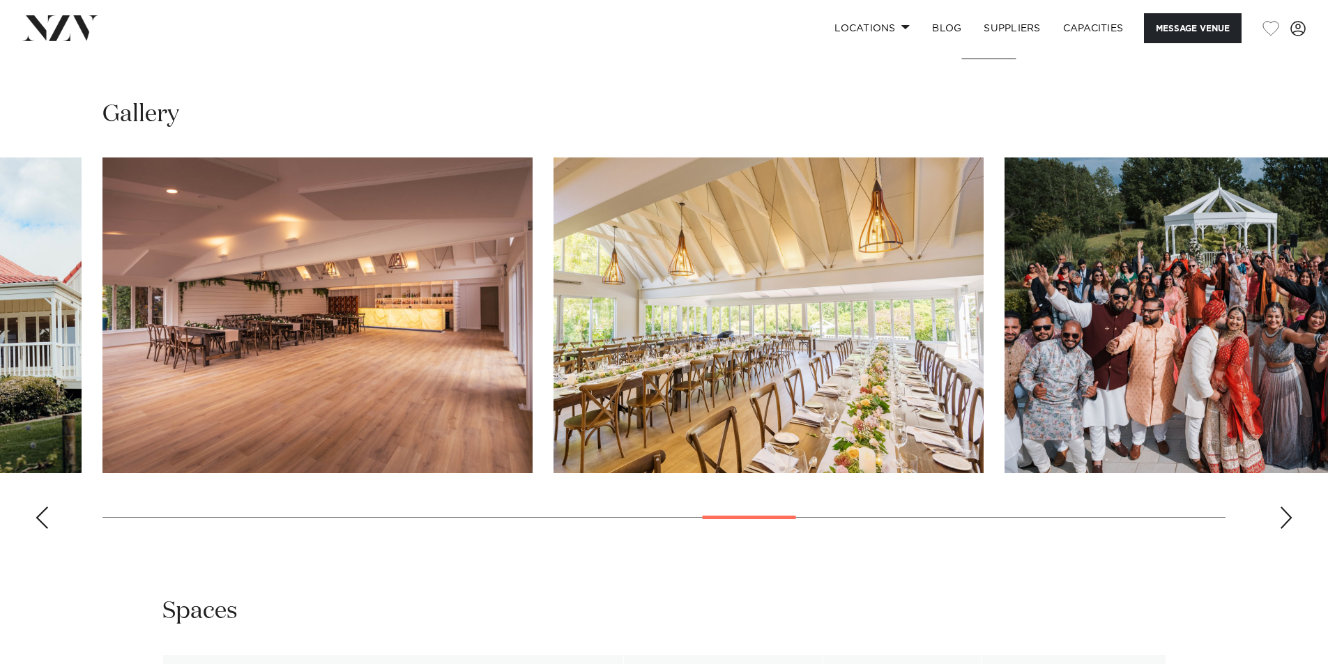
click at [1287, 523] on div "Next slide" at bounding box center [1286, 518] width 14 height 22
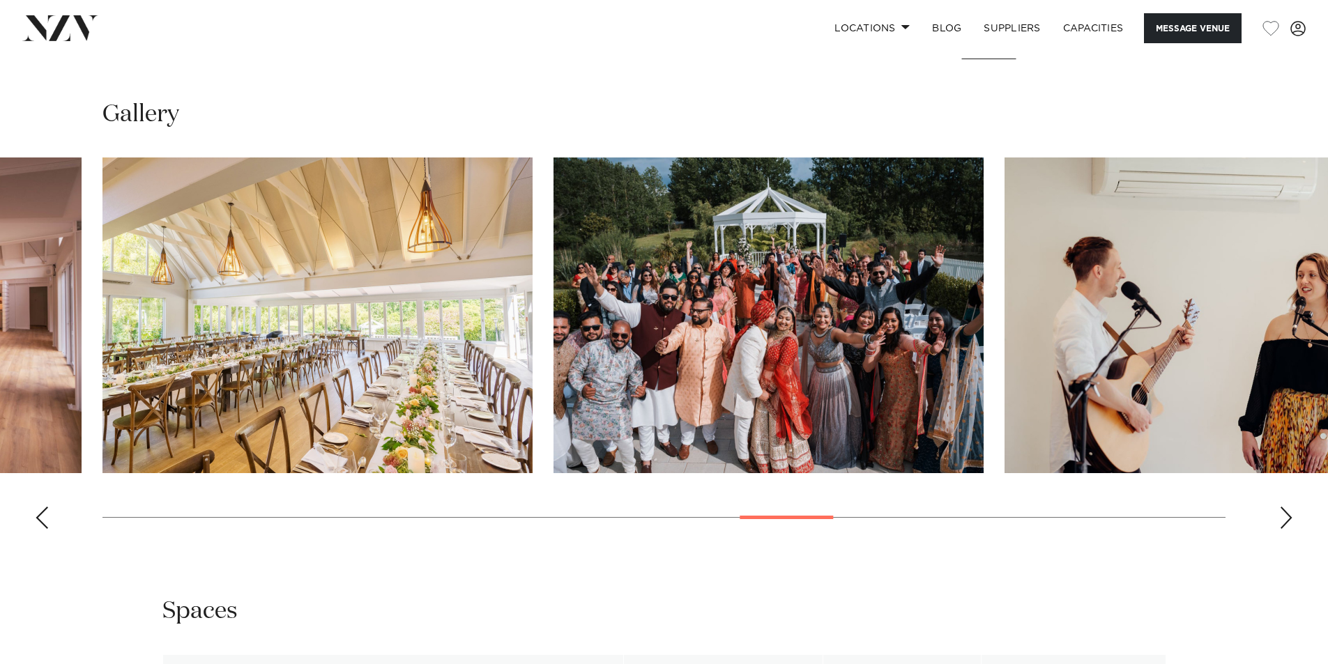
click at [1287, 523] on div "Next slide" at bounding box center [1286, 518] width 14 height 22
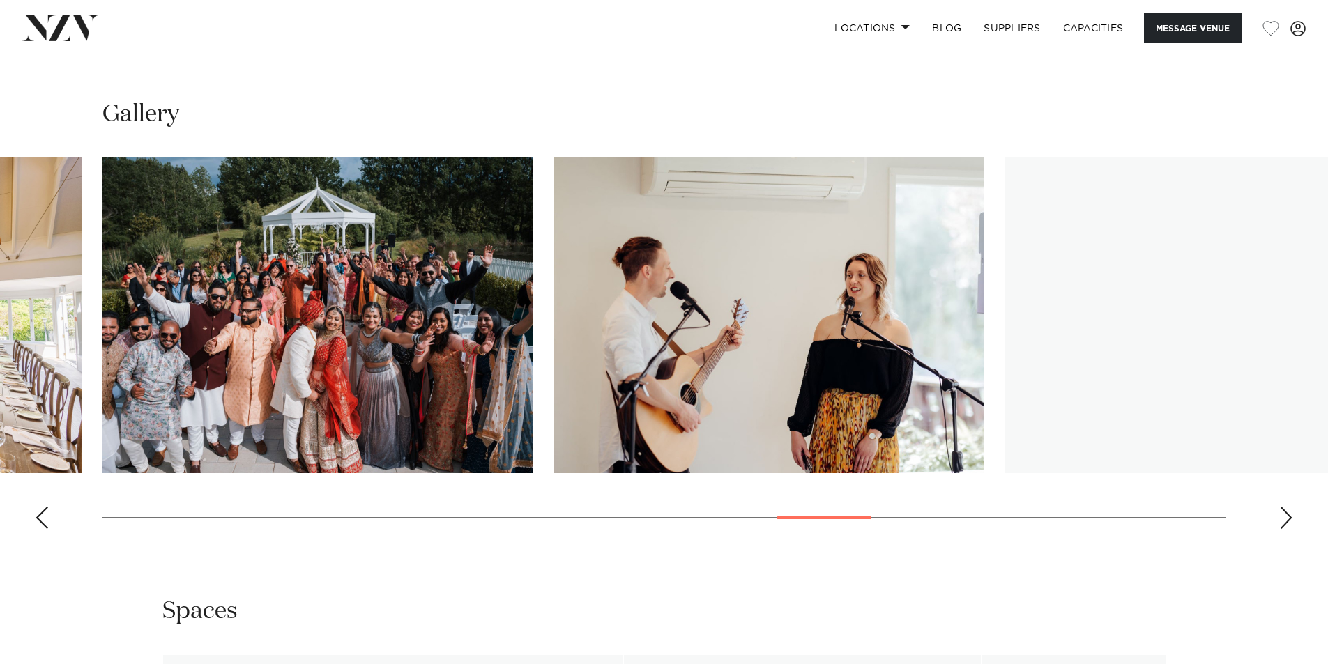
click at [1287, 523] on div "Next slide" at bounding box center [1286, 518] width 14 height 22
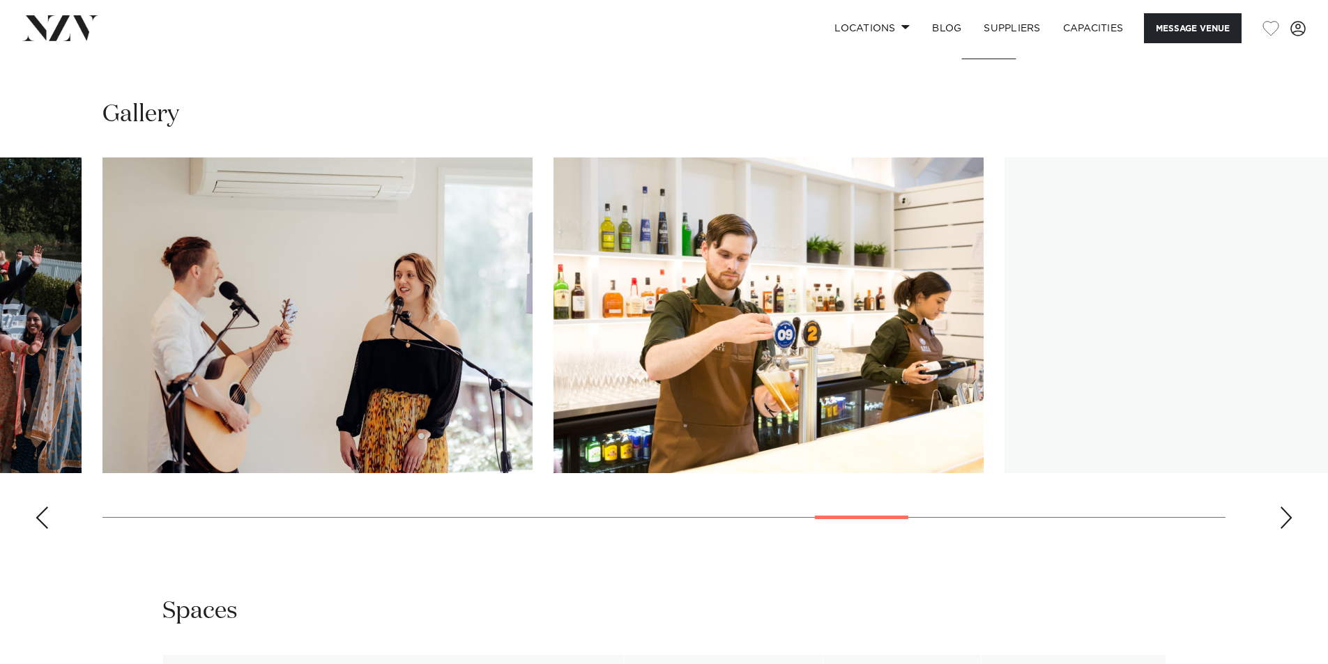
click at [1287, 523] on div "Next slide" at bounding box center [1286, 518] width 14 height 22
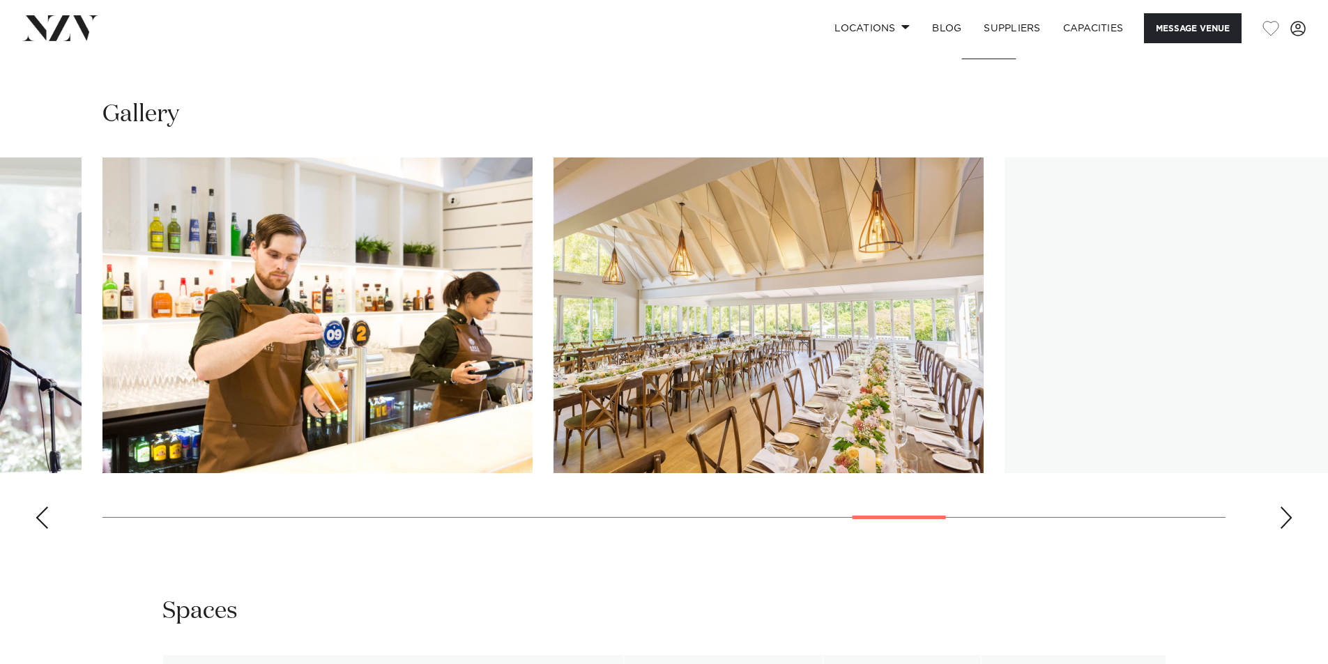
click at [1287, 523] on div "Next slide" at bounding box center [1286, 518] width 14 height 22
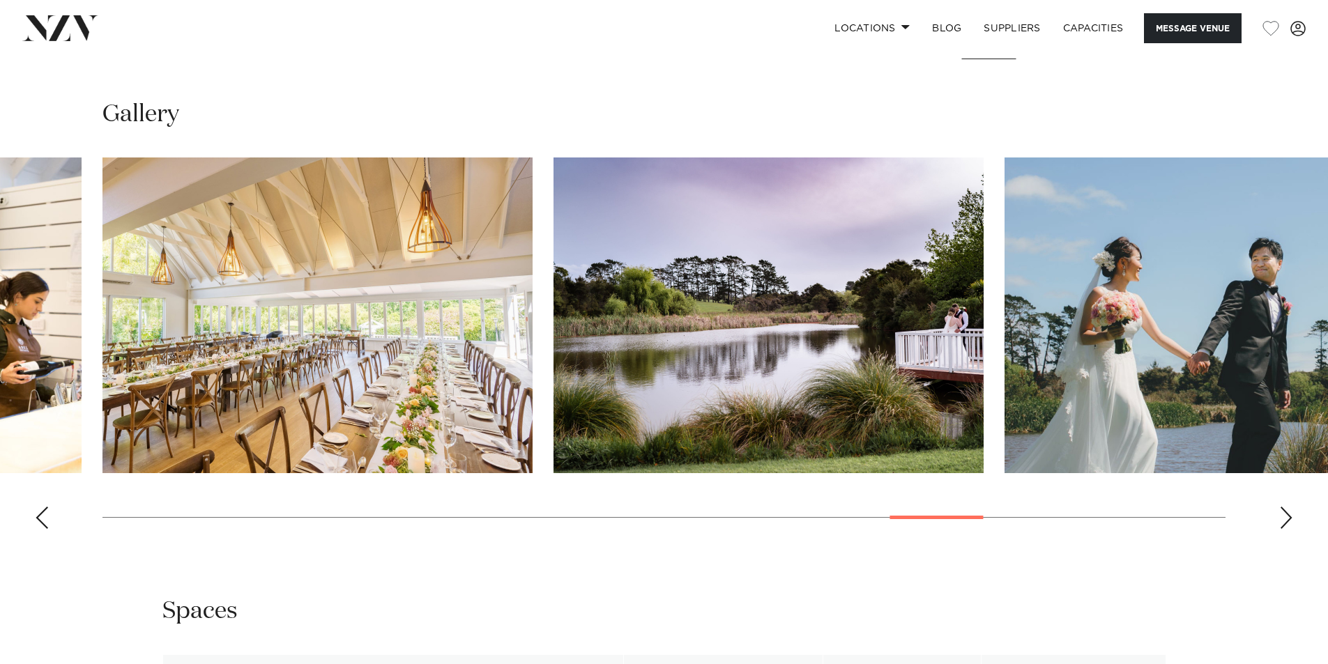
click at [1287, 523] on div "Next slide" at bounding box center [1286, 518] width 14 height 22
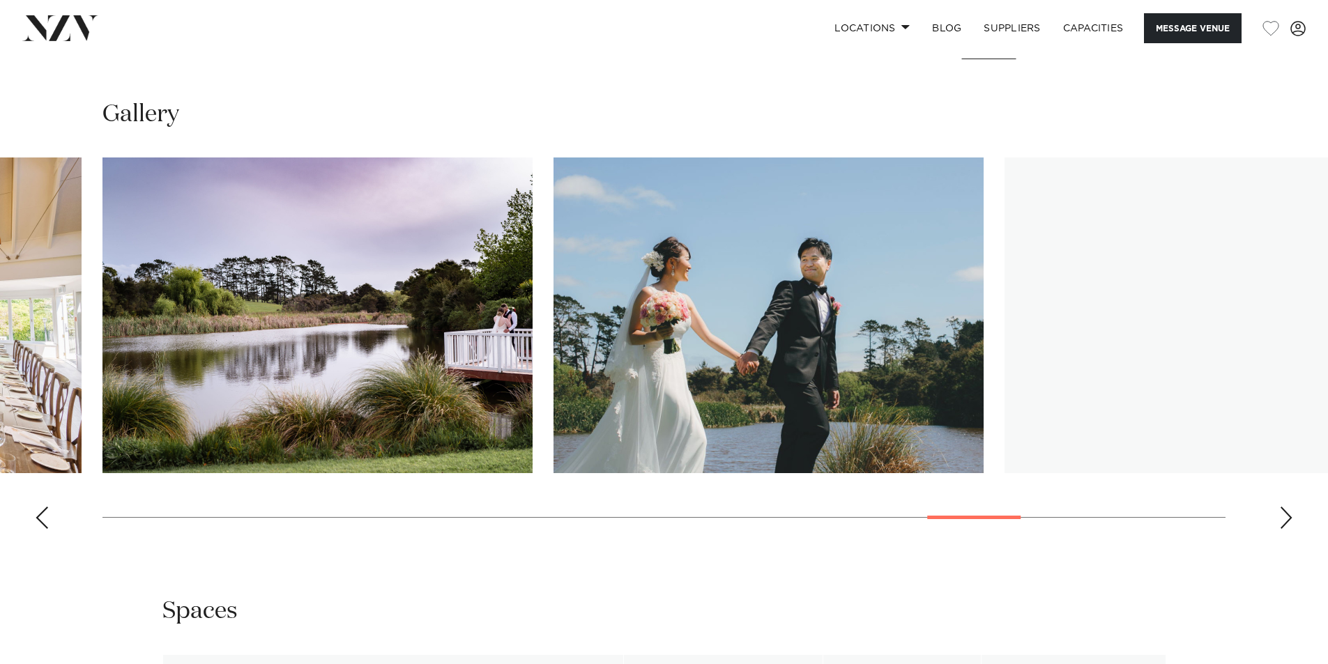
click at [1287, 523] on div "Next slide" at bounding box center [1286, 518] width 14 height 22
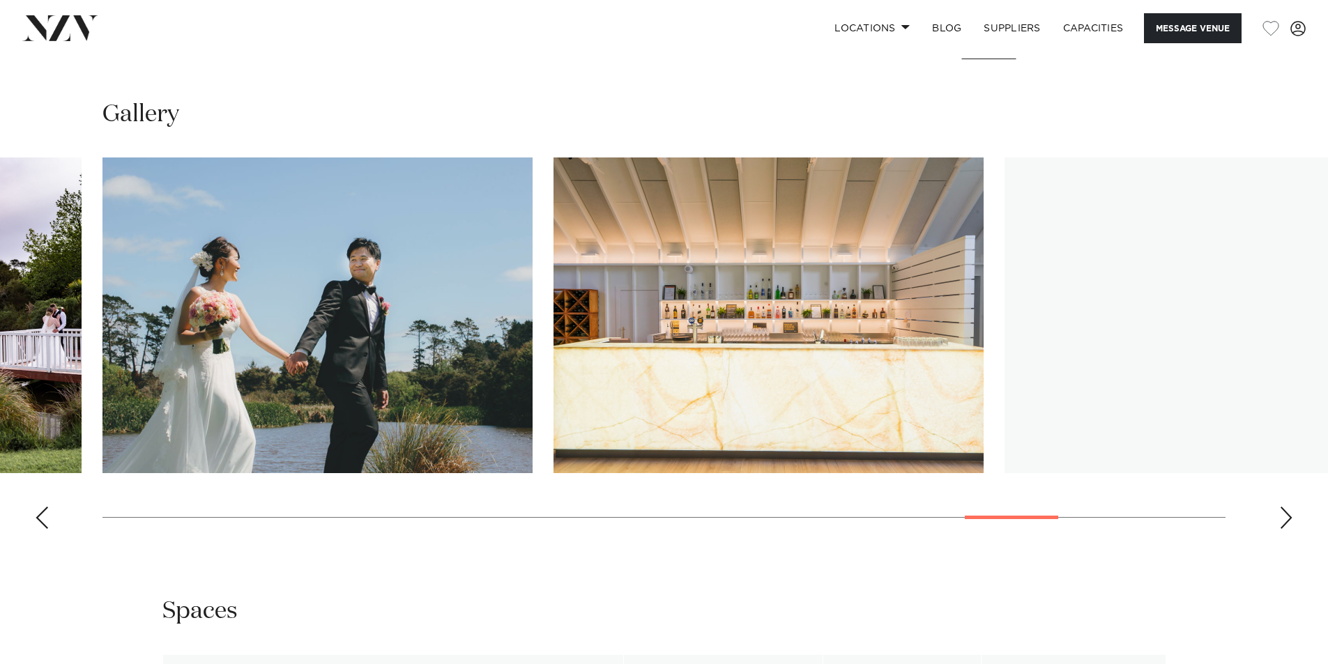
click at [1287, 523] on div "Next slide" at bounding box center [1286, 518] width 14 height 22
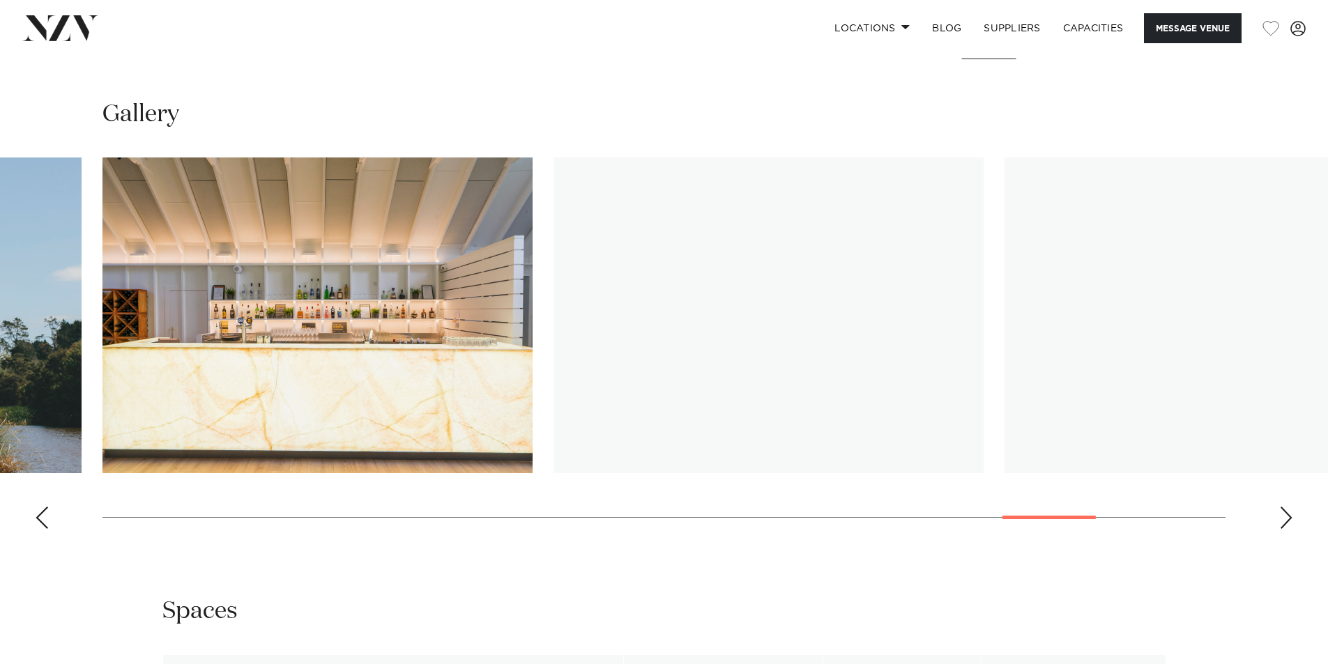
click at [1287, 523] on div "Next slide" at bounding box center [1286, 518] width 14 height 22
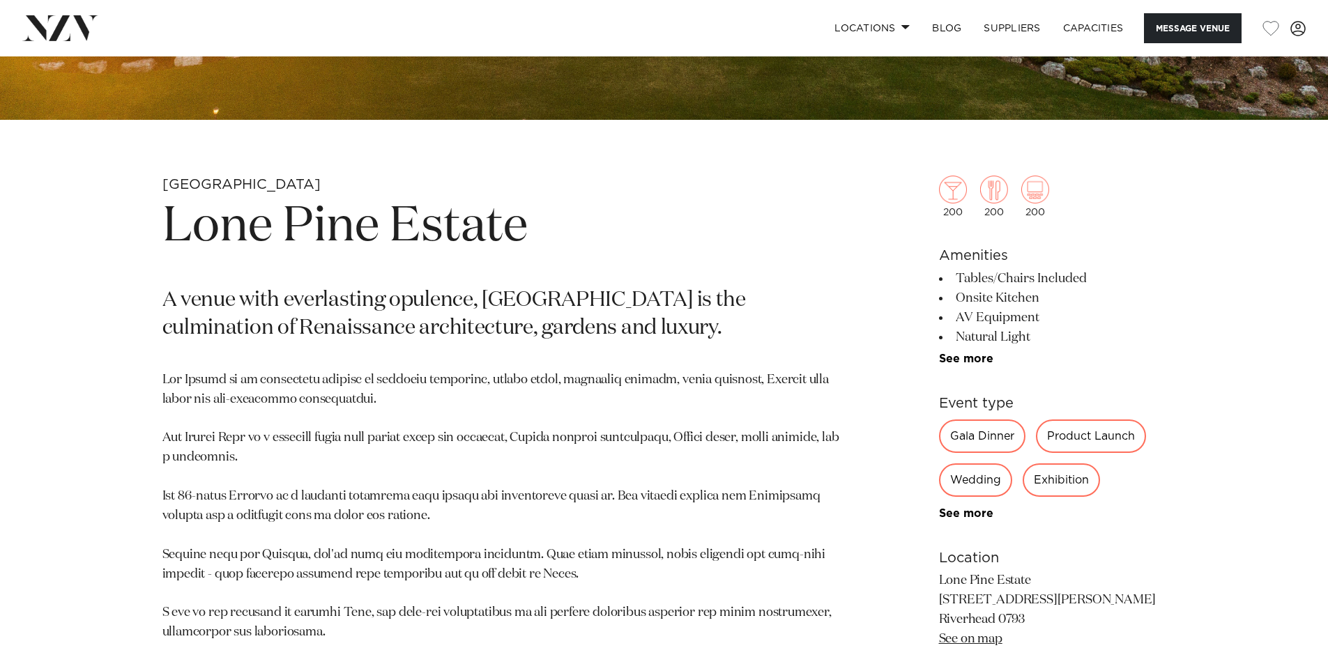
scroll to position [558, 0]
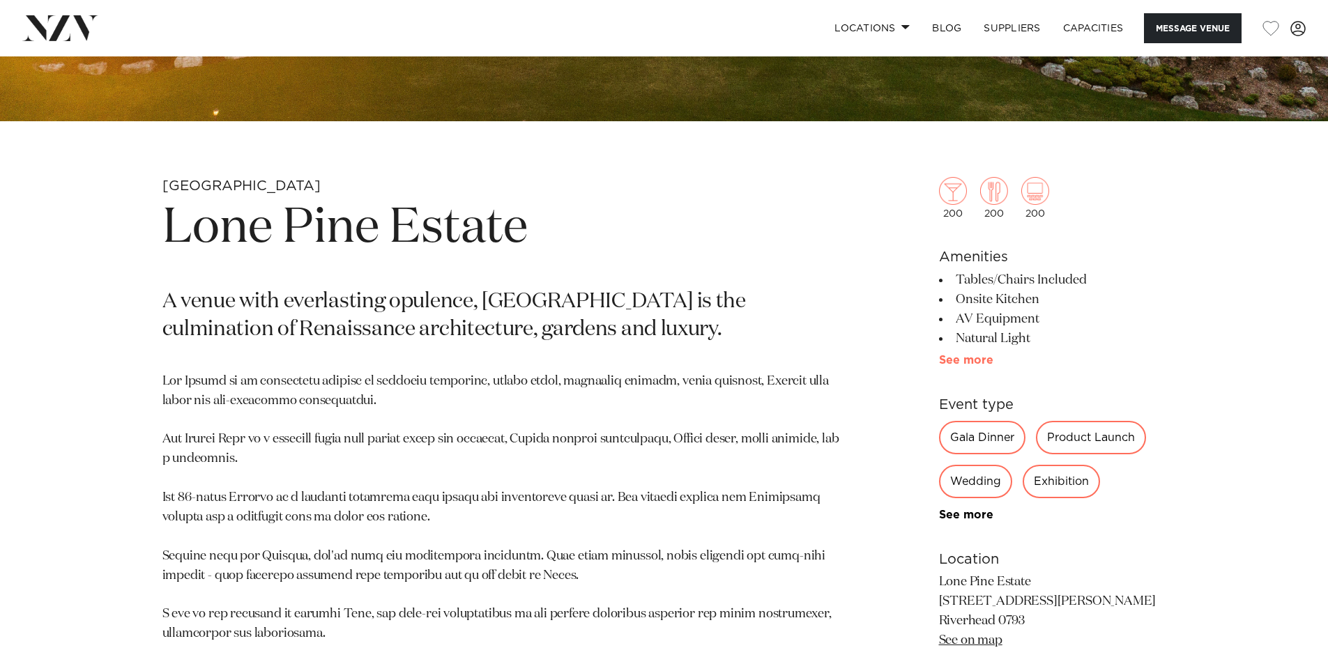
click at [969, 360] on link "See more" at bounding box center [993, 360] width 109 height 11
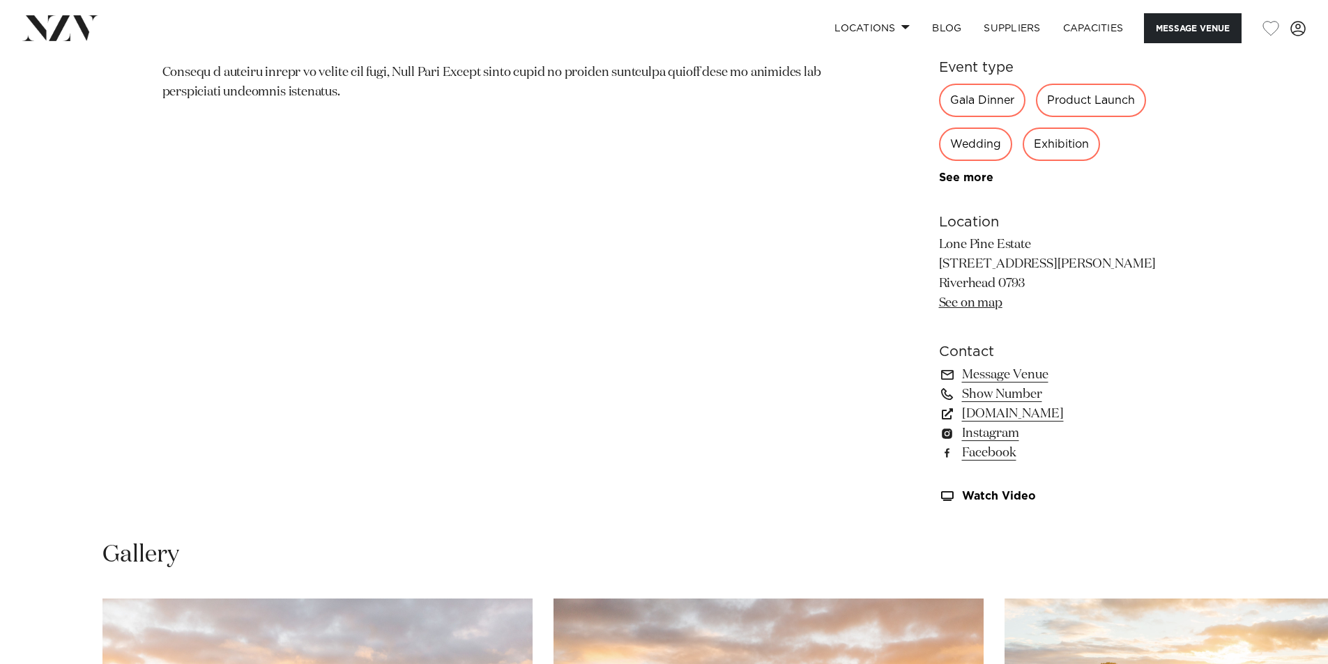
scroll to position [1046, 0]
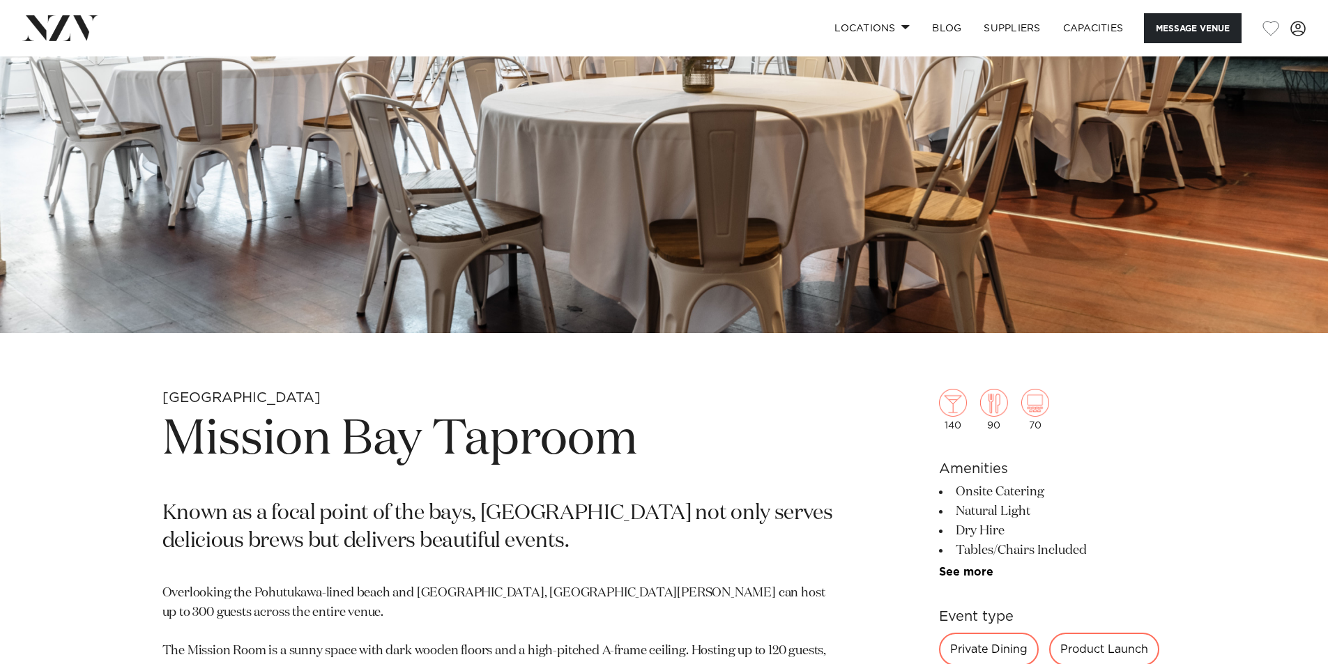
scroll to position [349, 0]
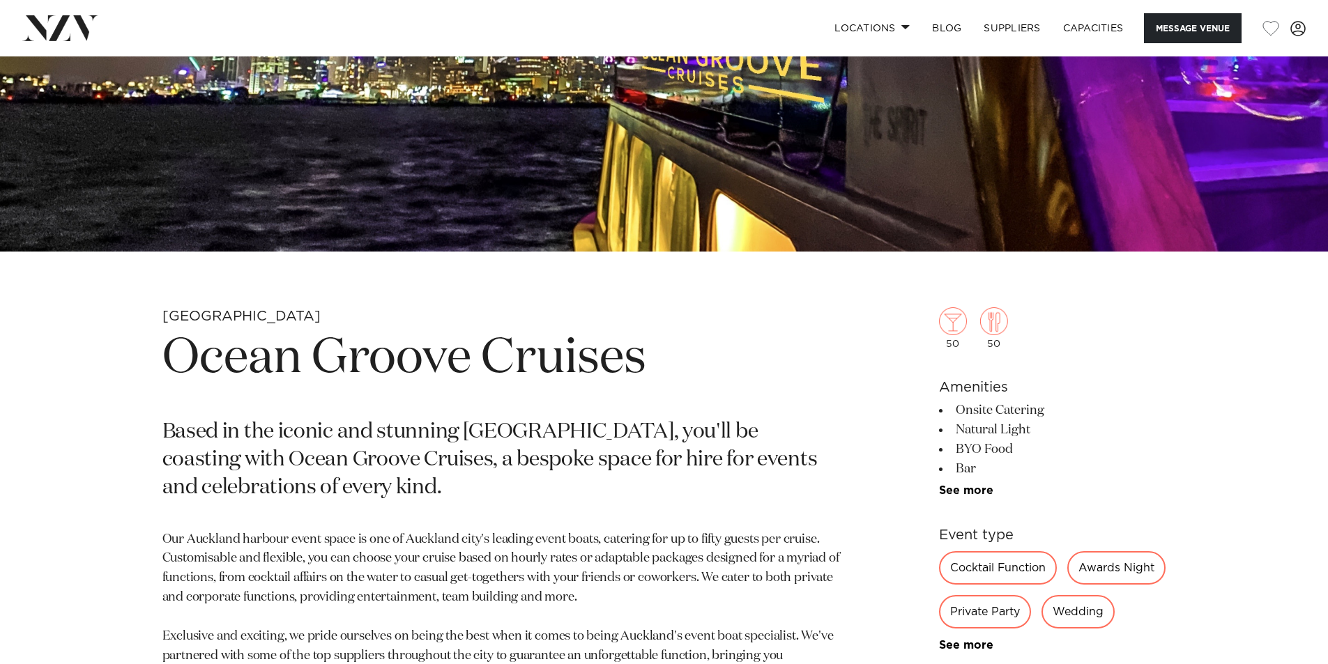
scroll to position [488, 0]
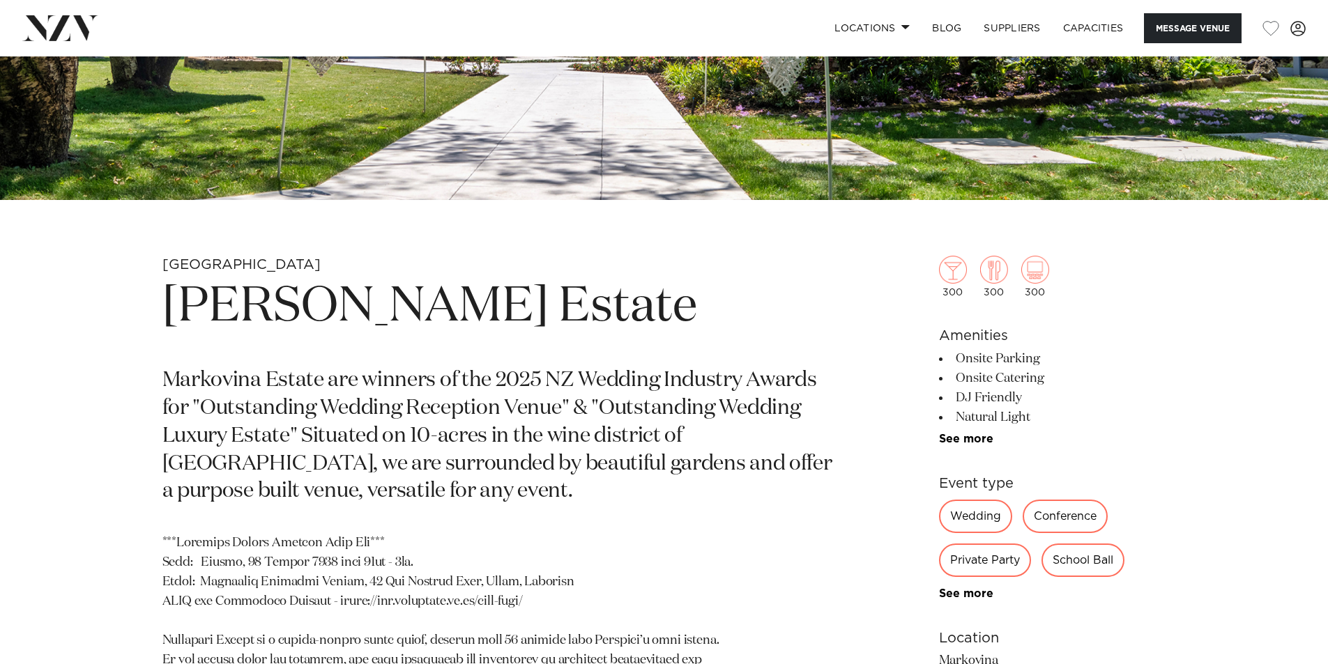
scroll to position [488, 0]
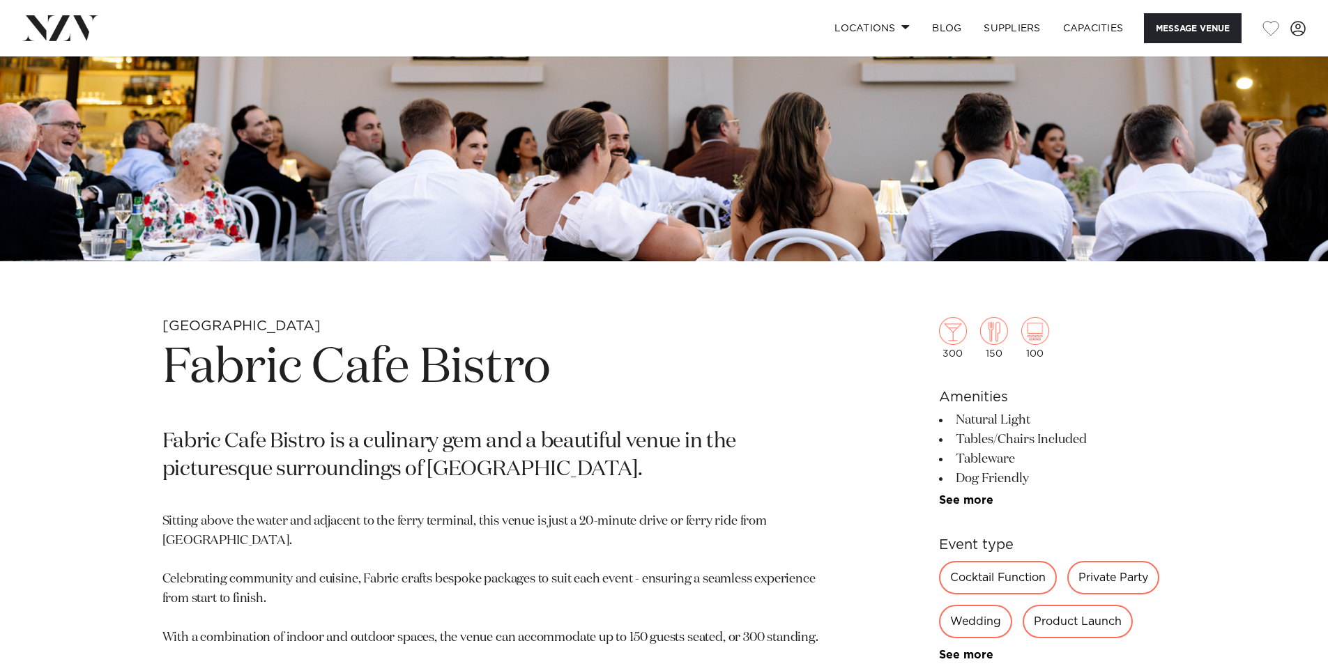
scroll to position [418, 0]
click at [955, 504] on link "See more" at bounding box center [993, 499] width 109 height 11
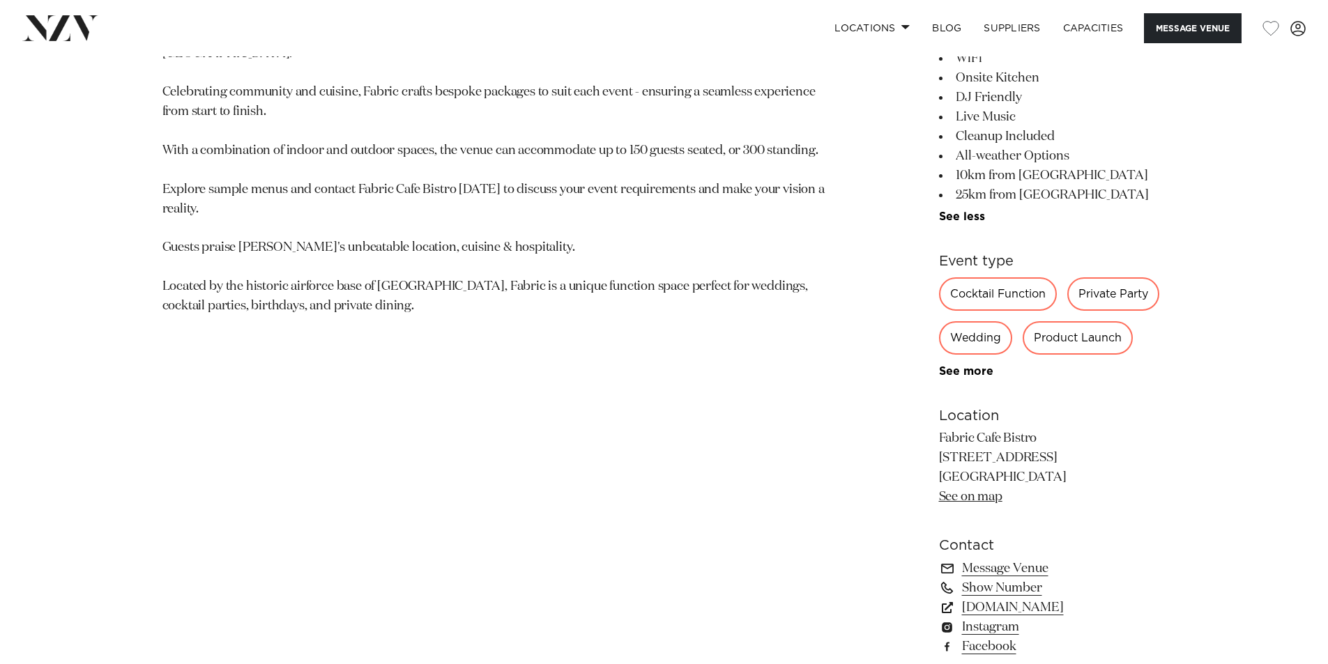
scroll to position [906, 0]
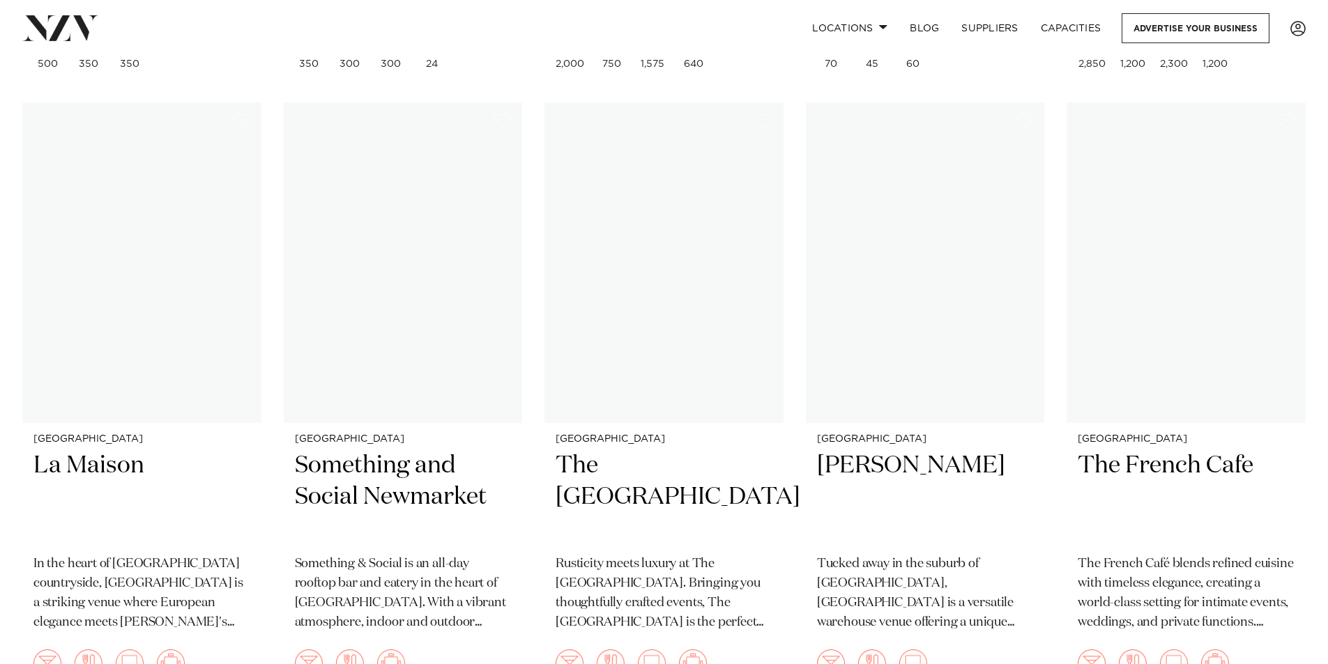
scroll to position [10580, 0]
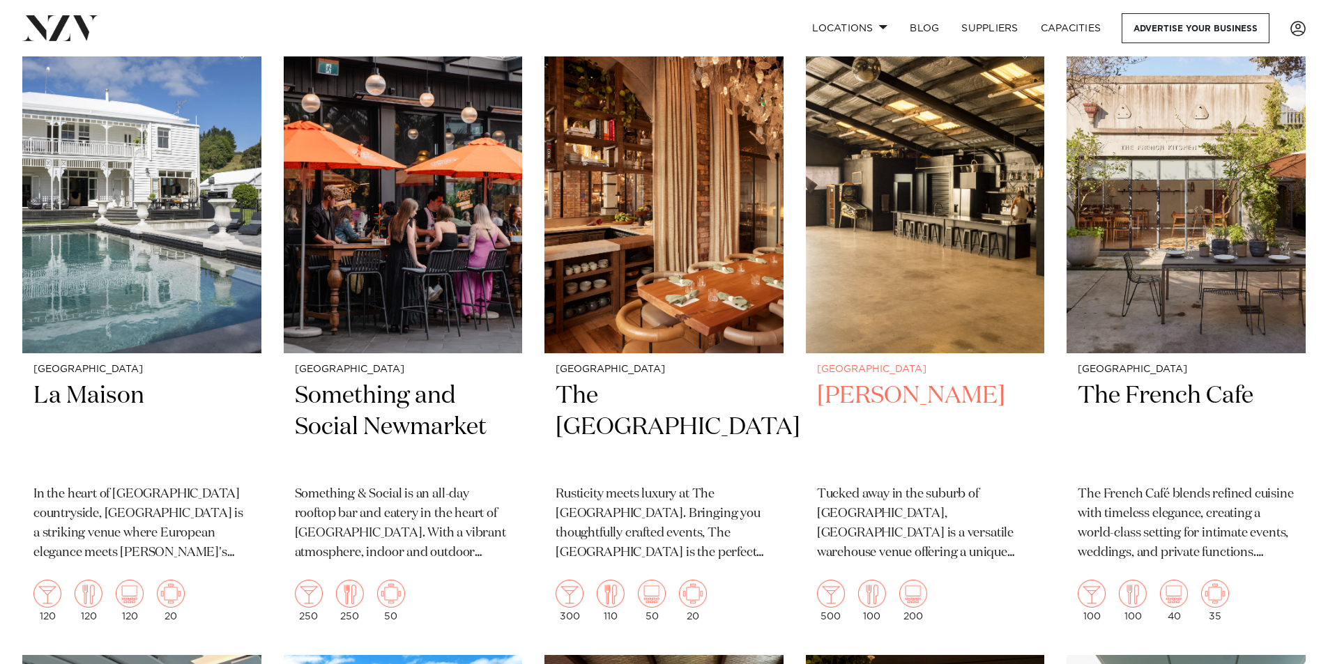
click at [884, 198] on img at bounding box center [925, 193] width 239 height 321
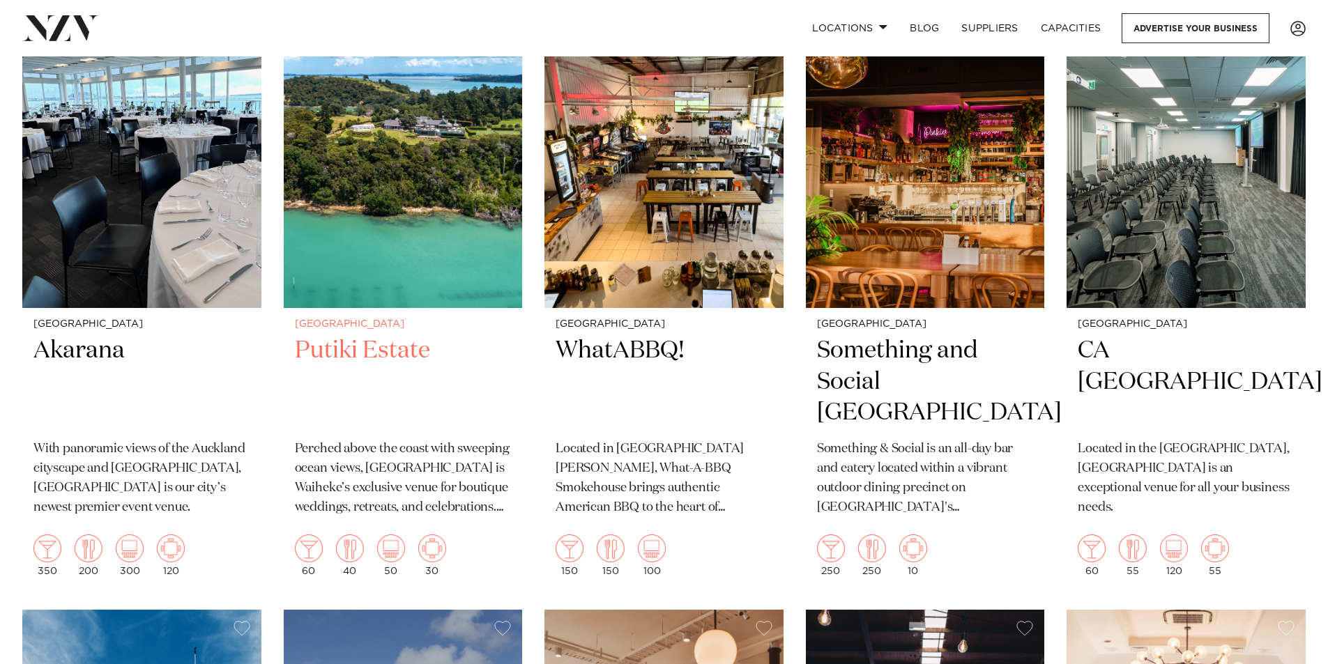
scroll to position [11417, 0]
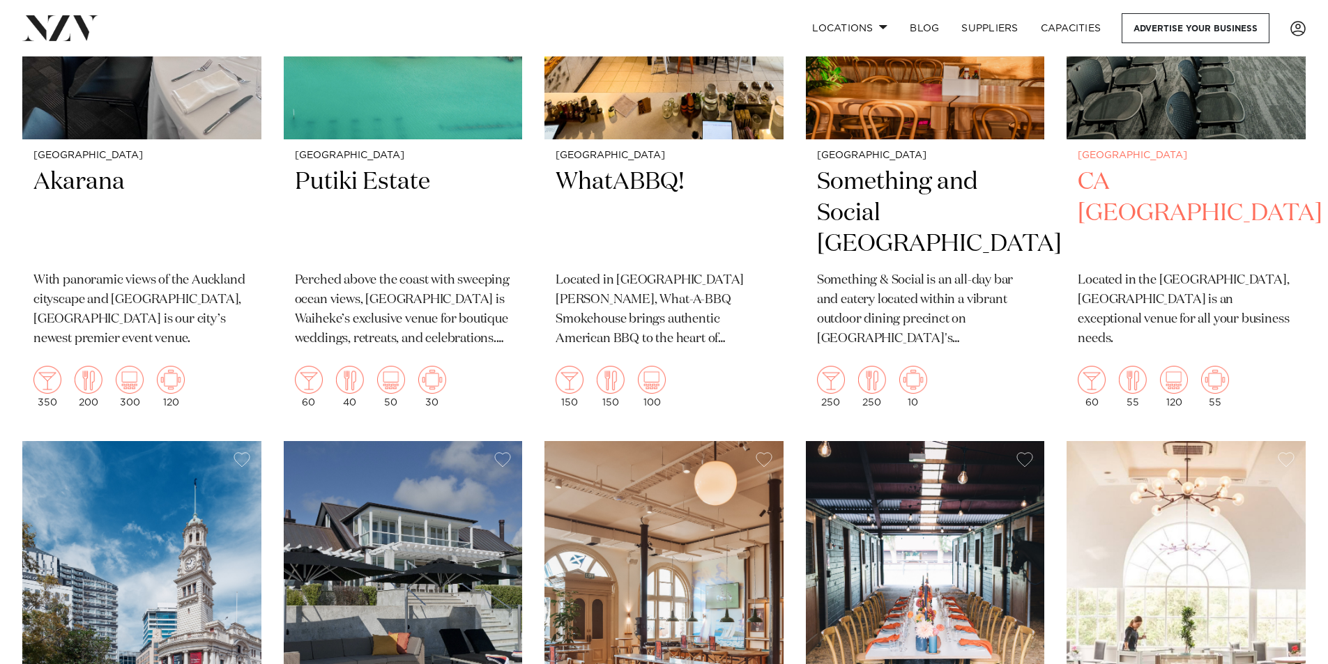
click at [1209, 366] on img at bounding box center [1215, 380] width 28 height 28
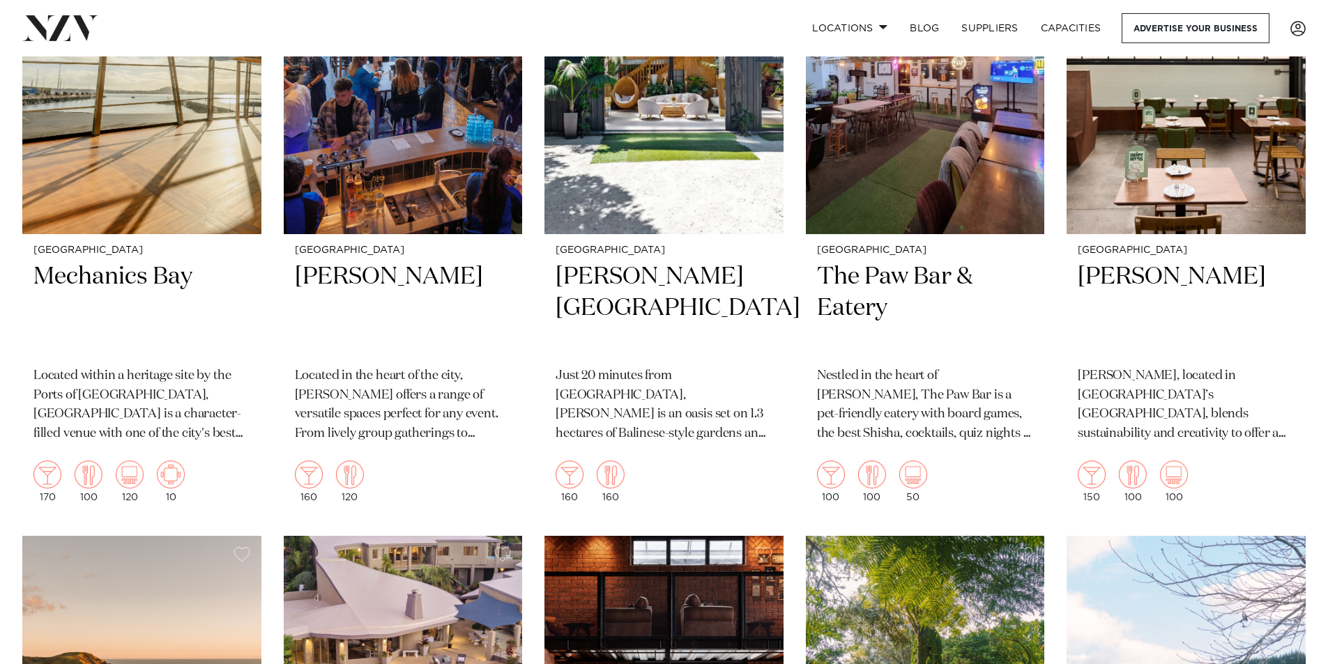
scroll to position [14344, 0]
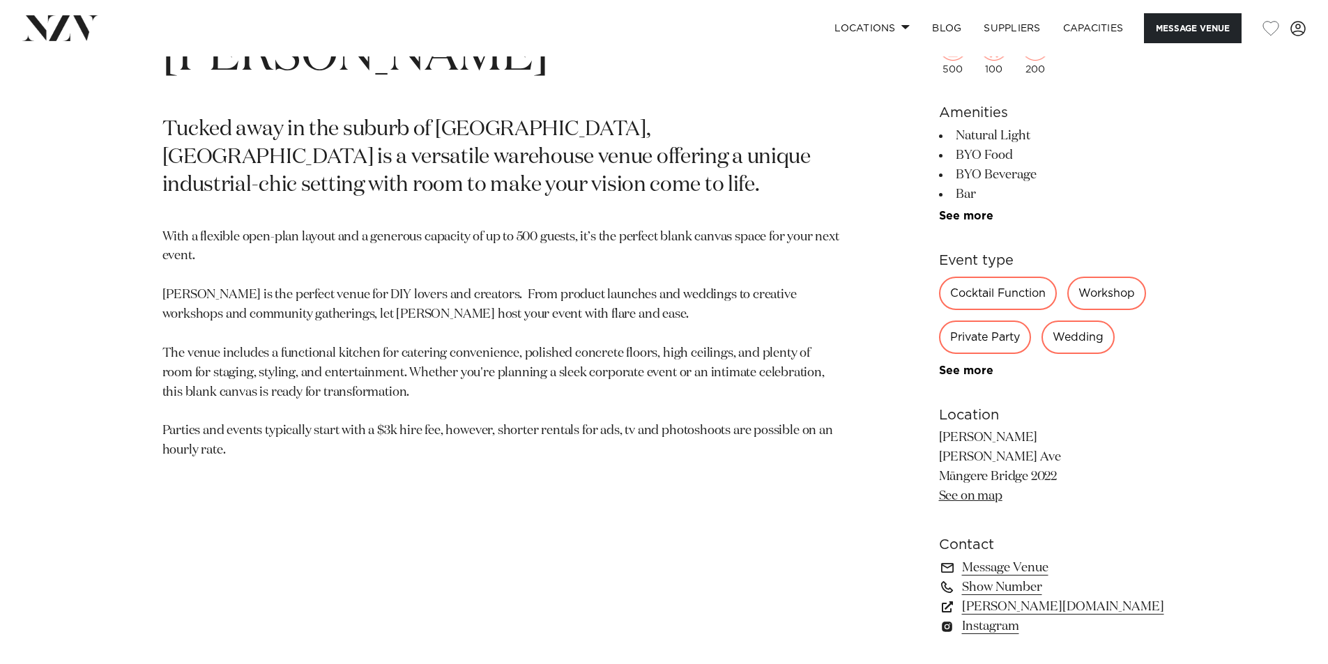
scroll to position [697, 0]
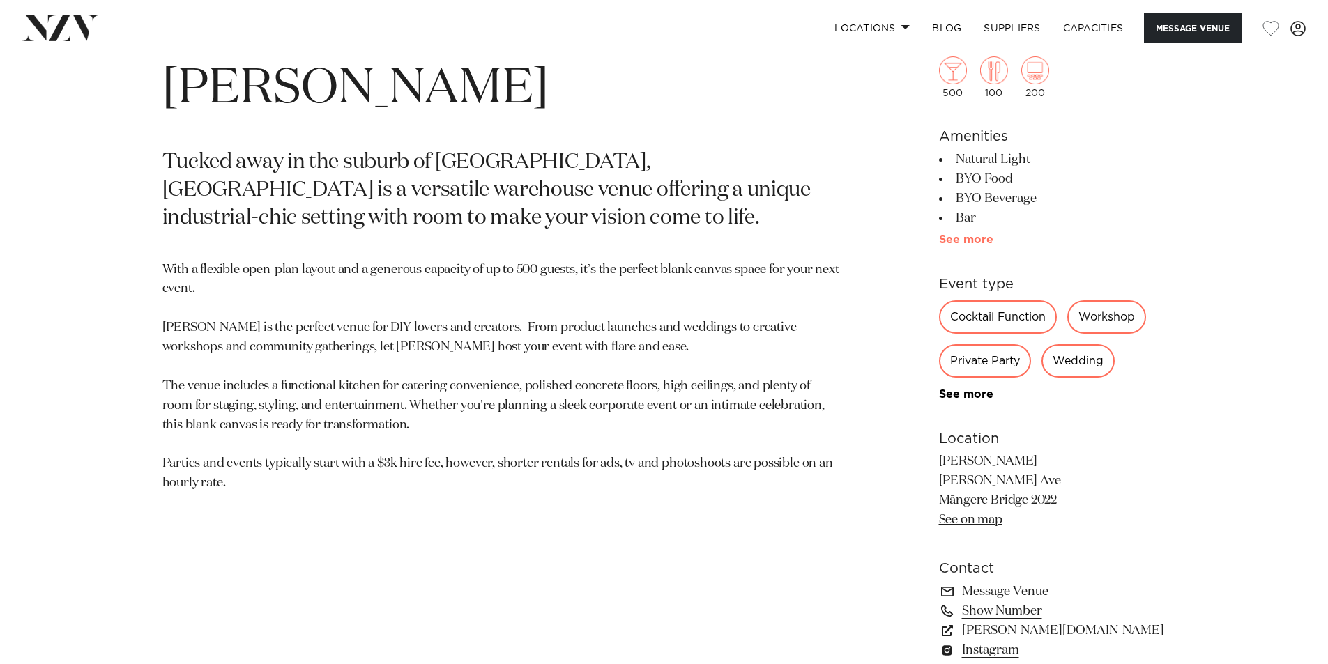
click at [966, 240] on link "See more" at bounding box center [993, 239] width 109 height 11
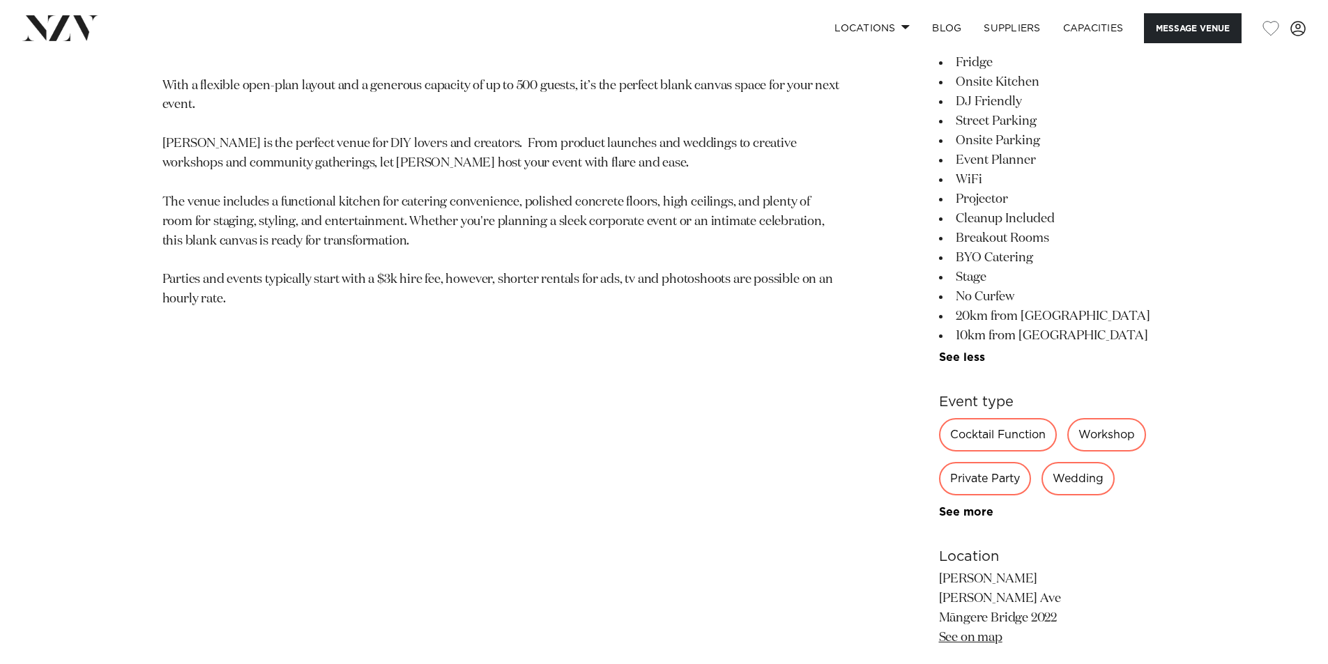
scroll to position [906, 0]
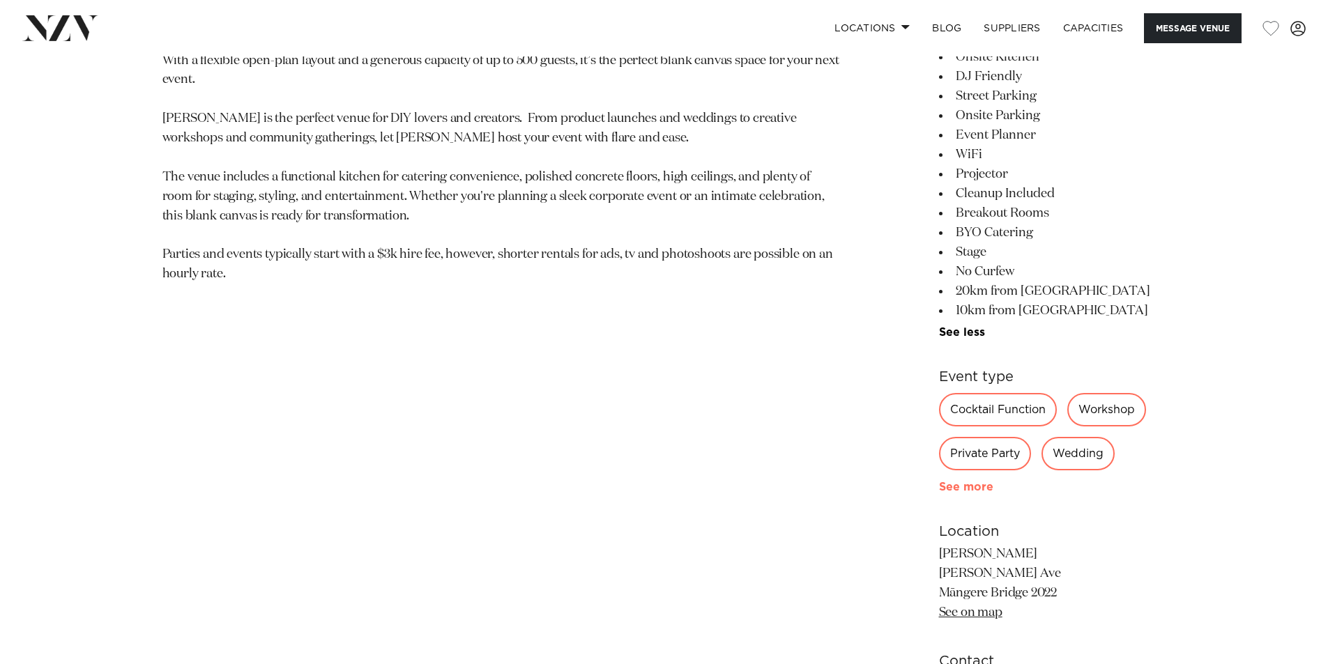
click at [957, 487] on link "See more" at bounding box center [993, 487] width 109 height 11
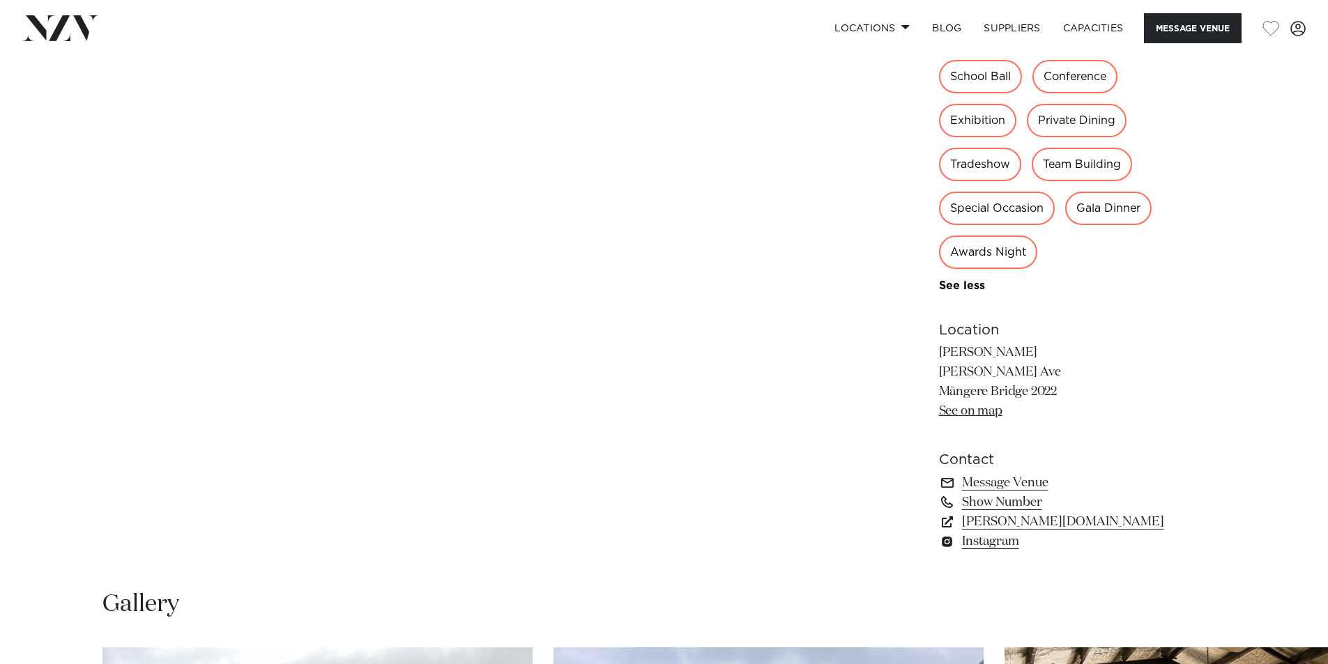
scroll to position [1464, 0]
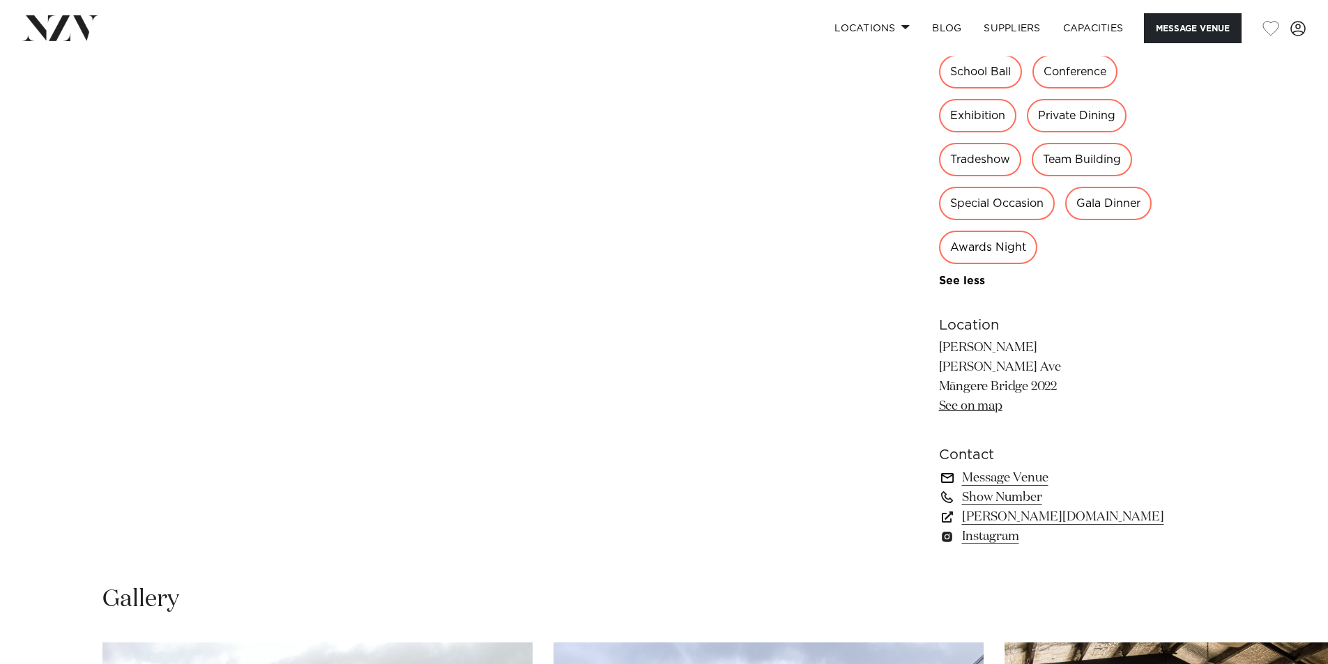
click at [989, 480] on link "Message Venue" at bounding box center [1052, 478] width 227 height 20
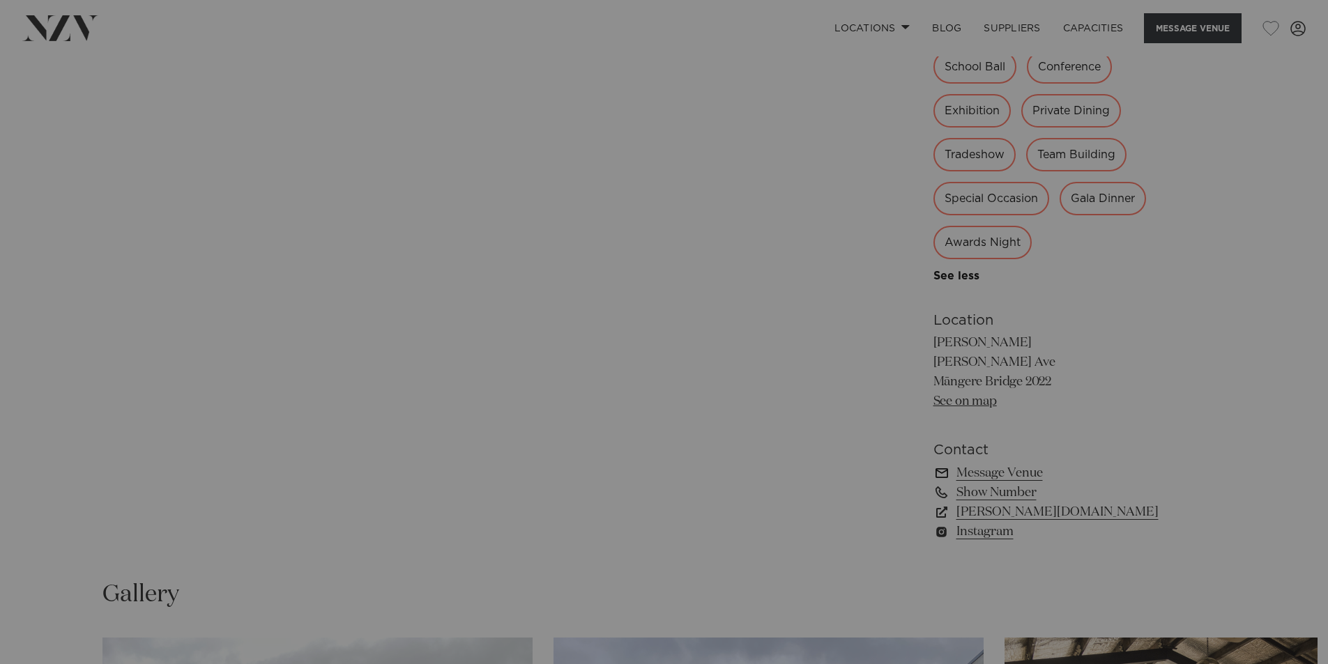
scroll to position [1469, 0]
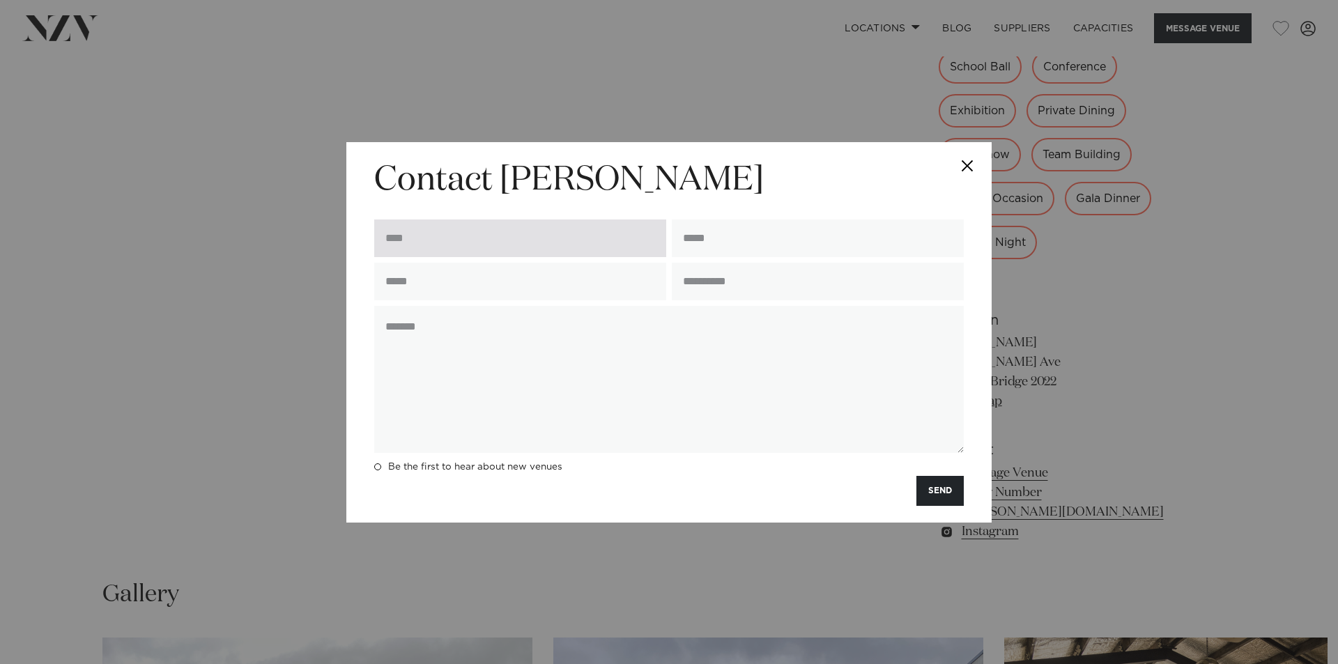
click at [500, 244] on input "text" at bounding box center [520, 239] width 292 height 38
type input "**********"
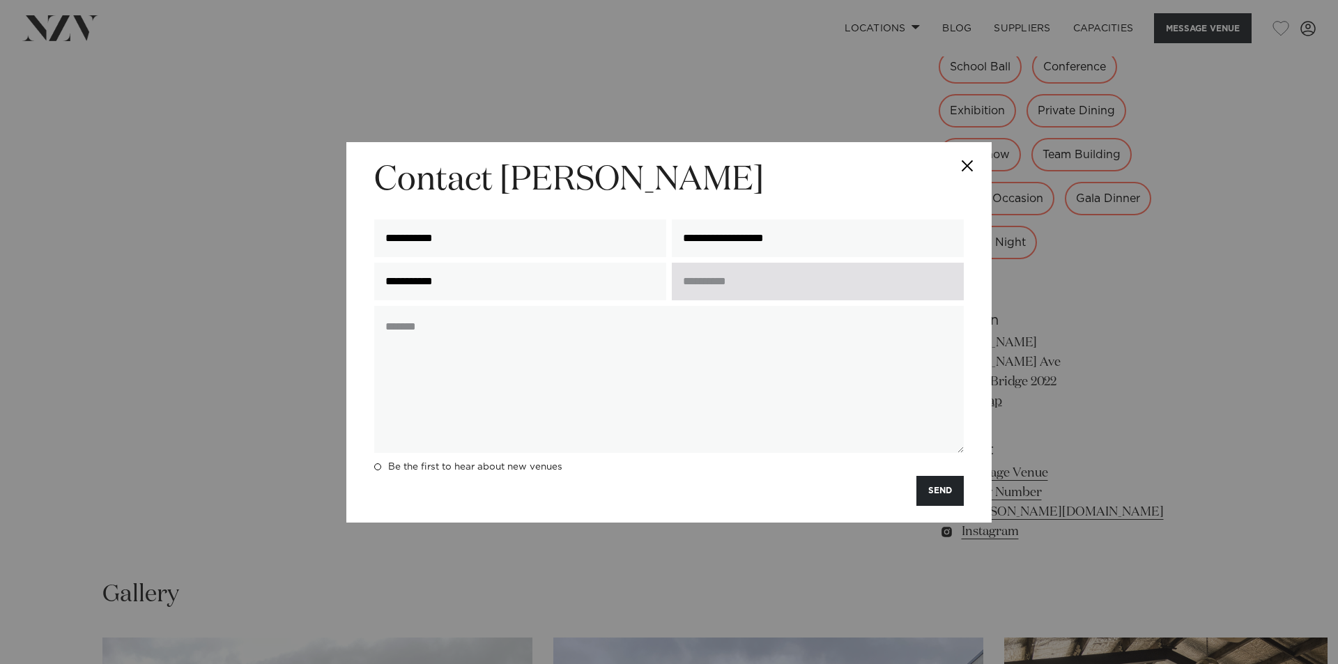
click at [698, 290] on input "text" at bounding box center [818, 282] width 292 height 38
type input "*********"
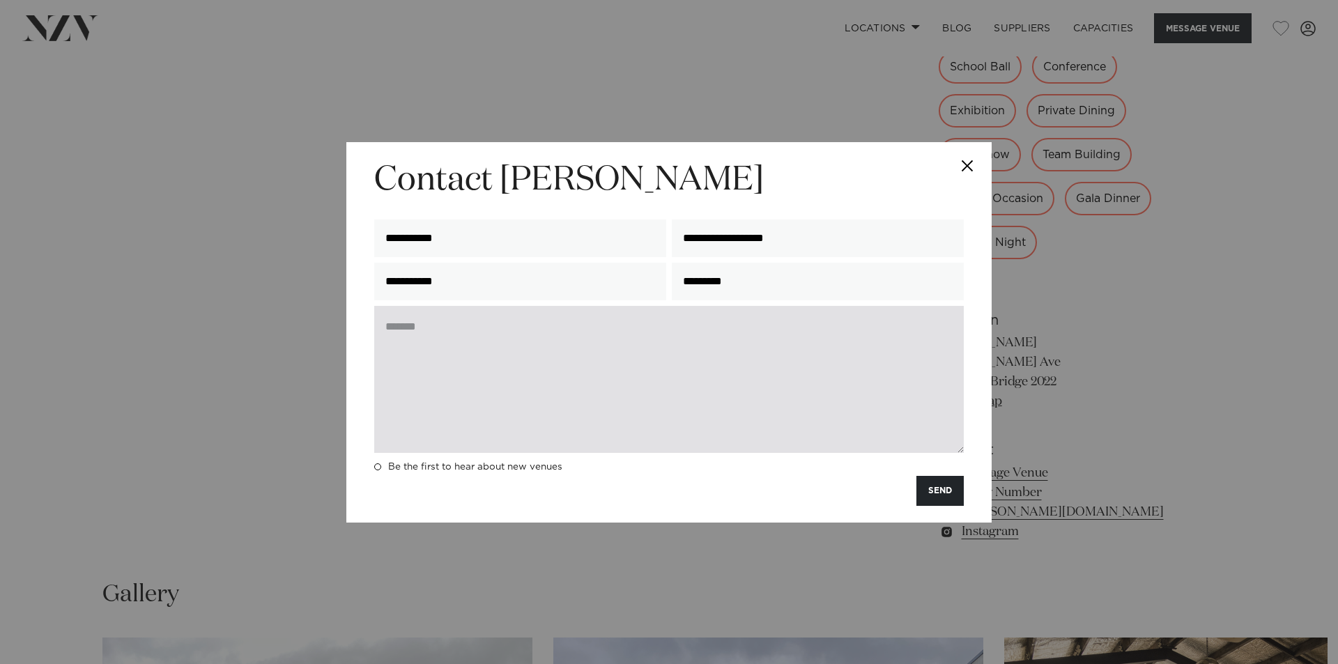
click at [474, 339] on textarea at bounding box center [669, 379] width 590 height 147
click at [507, 335] on textarea at bounding box center [669, 379] width 590 height 147
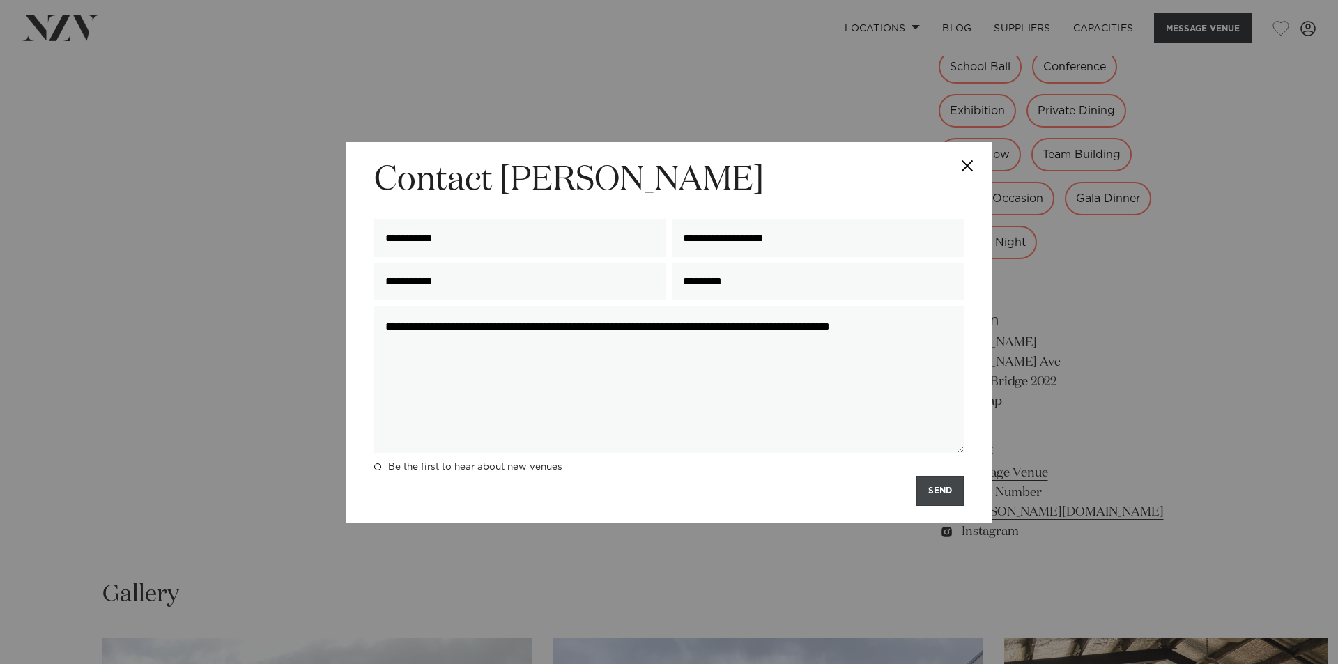
type textarea "**********"
click at [935, 498] on button "SEND" at bounding box center [940, 491] width 47 height 30
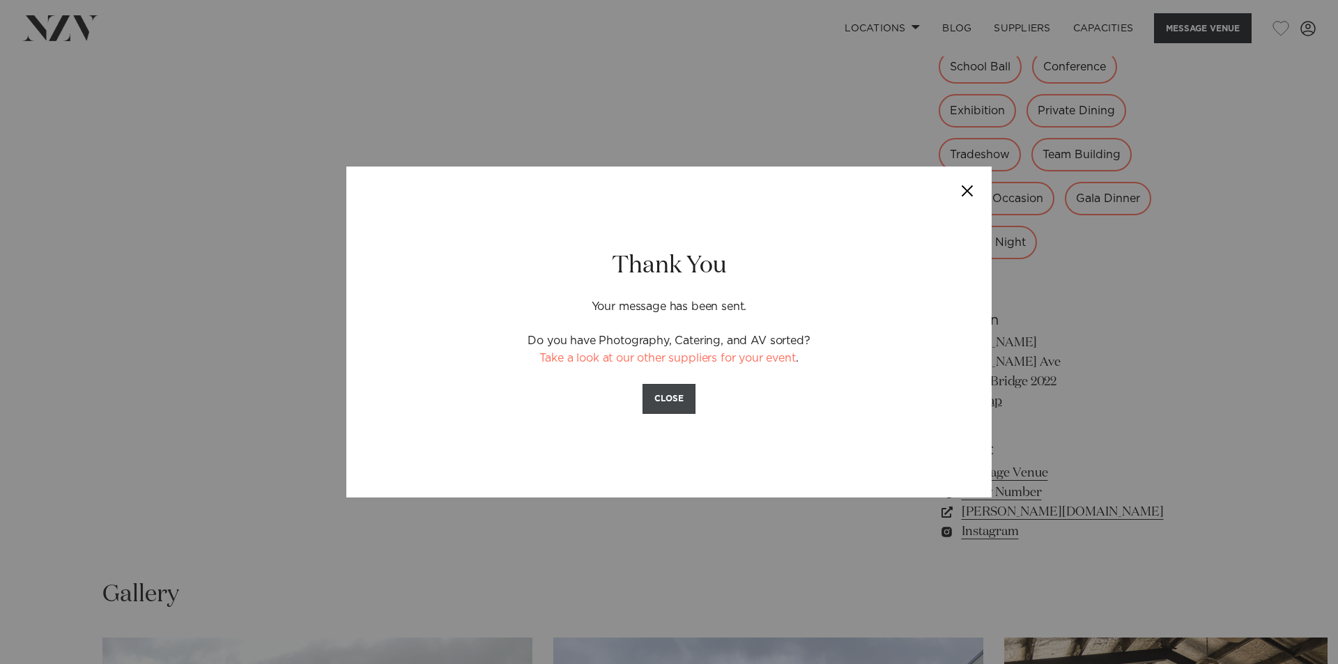
click at [670, 398] on button "CLOSE" at bounding box center [669, 399] width 53 height 30
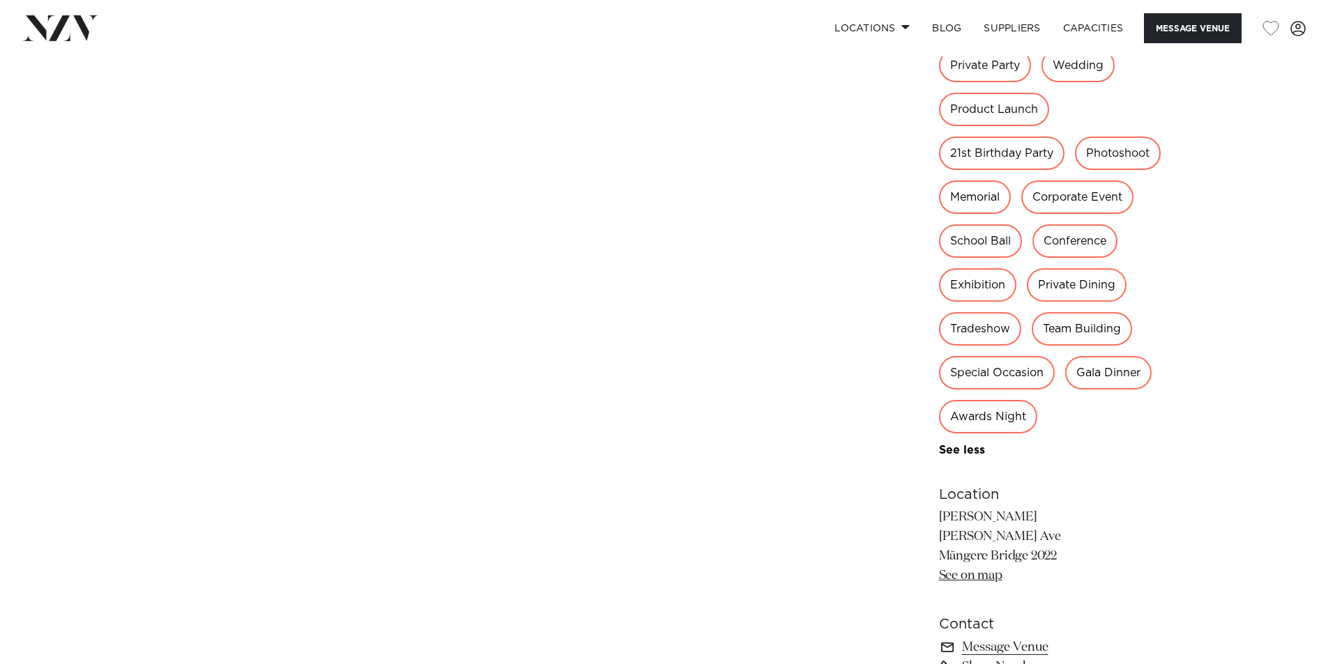
scroll to position [1260, 0]
